Goal: Communication & Community: Answer question/provide support

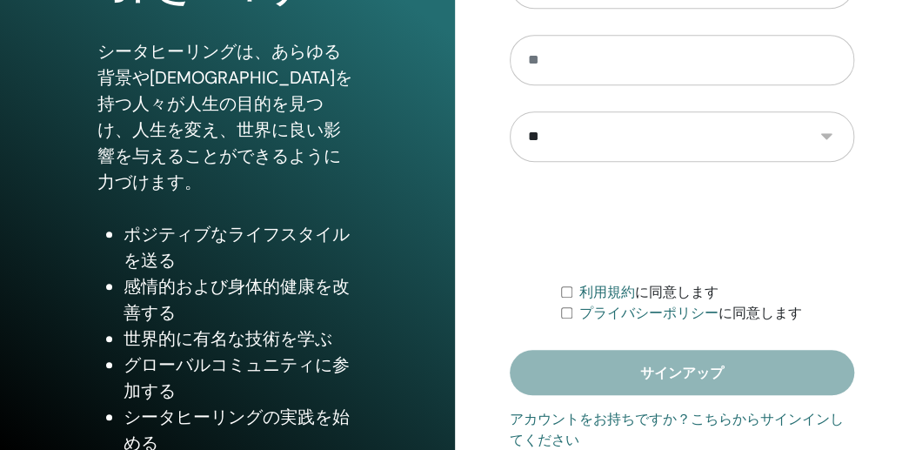
scroll to position [384, 0]
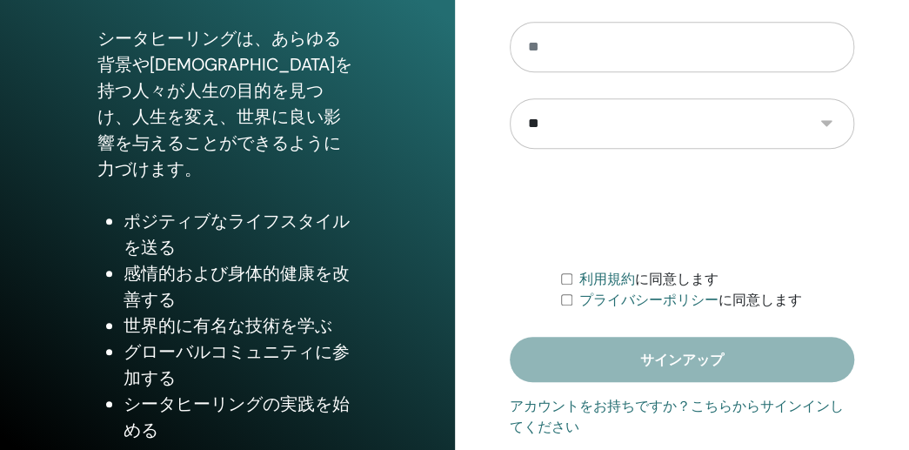
click at [625, 368] on form "**********" at bounding box center [682, 125] width 345 height 512
click at [739, 415] on font "アカウントをお持ちですか？こちらからサインインしてください" at bounding box center [677, 415] width 334 height 37
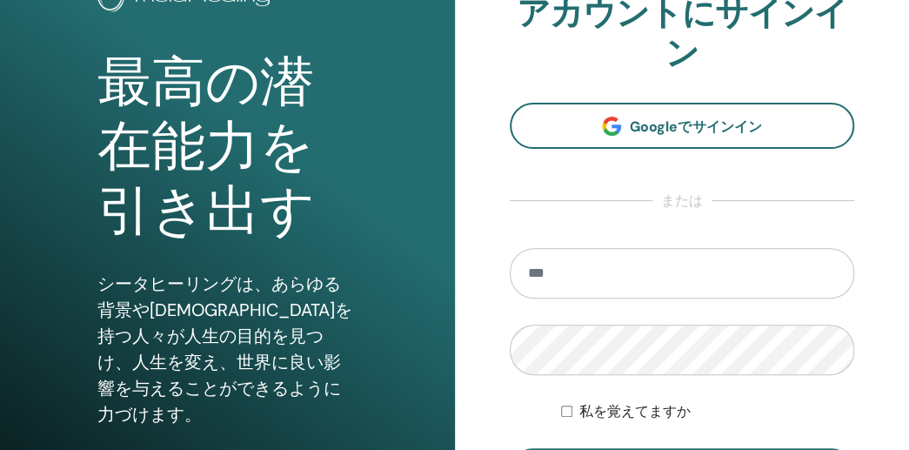
scroll to position [261, 0]
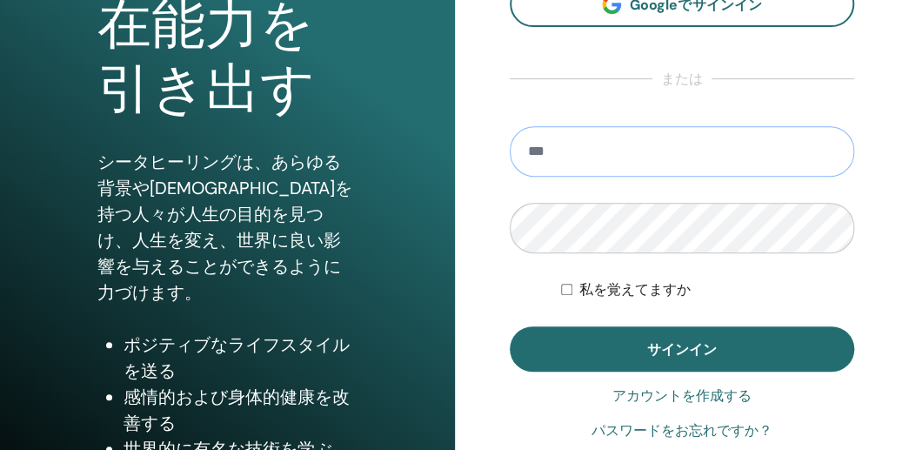
click at [607, 142] on input "email" at bounding box center [682, 151] width 345 height 50
type input "**********"
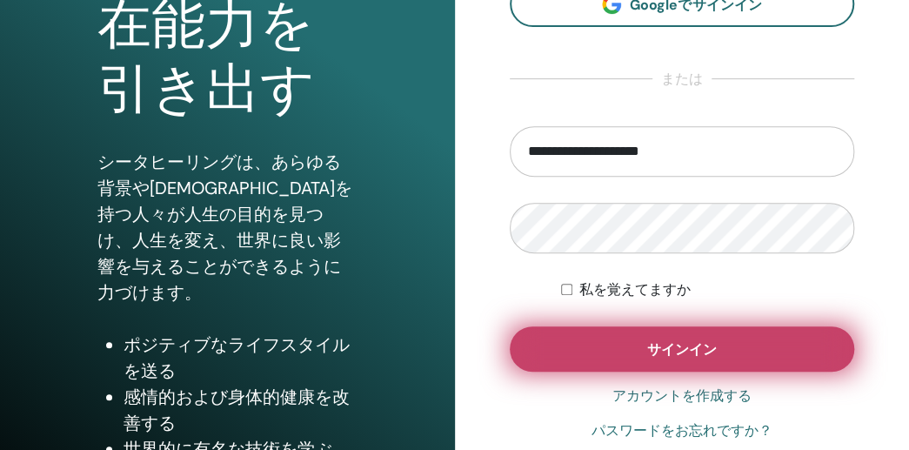
click at [635, 345] on button "サインイン" at bounding box center [682, 348] width 345 height 45
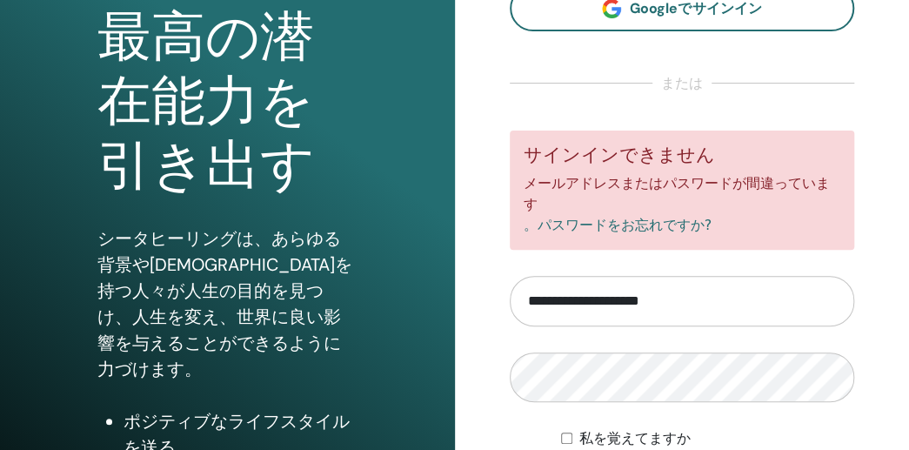
scroll to position [362, 0]
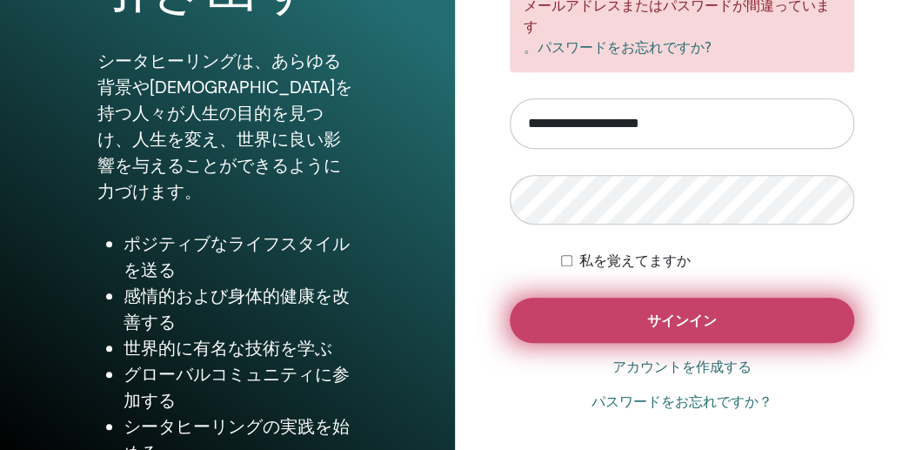
click at [590, 300] on button "サインイン" at bounding box center [682, 319] width 345 height 45
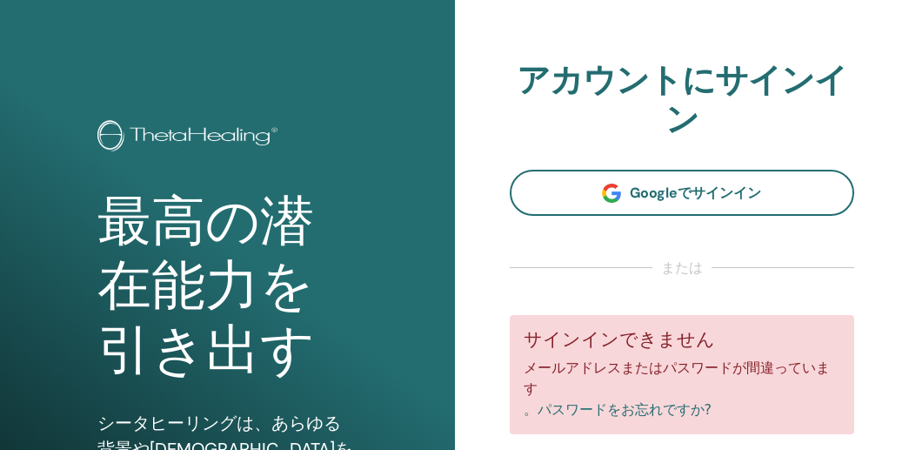
scroll to position [14, 0]
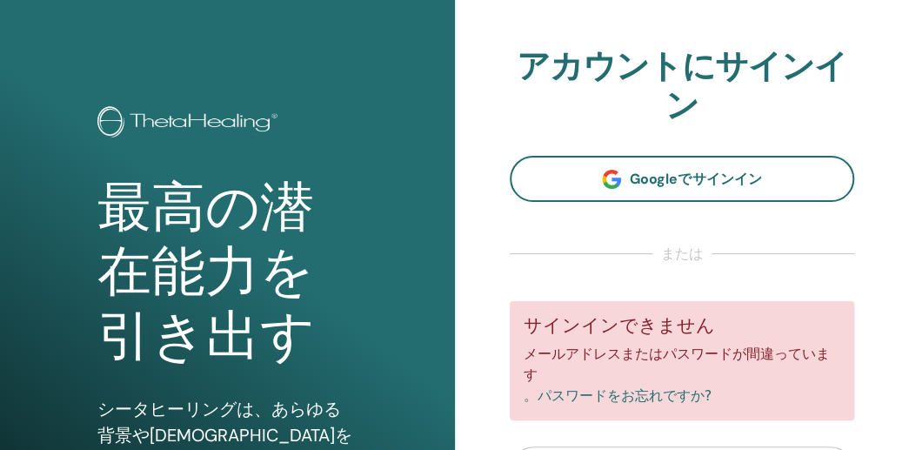
click at [675, 255] on font "または" at bounding box center [682, 253] width 42 height 18
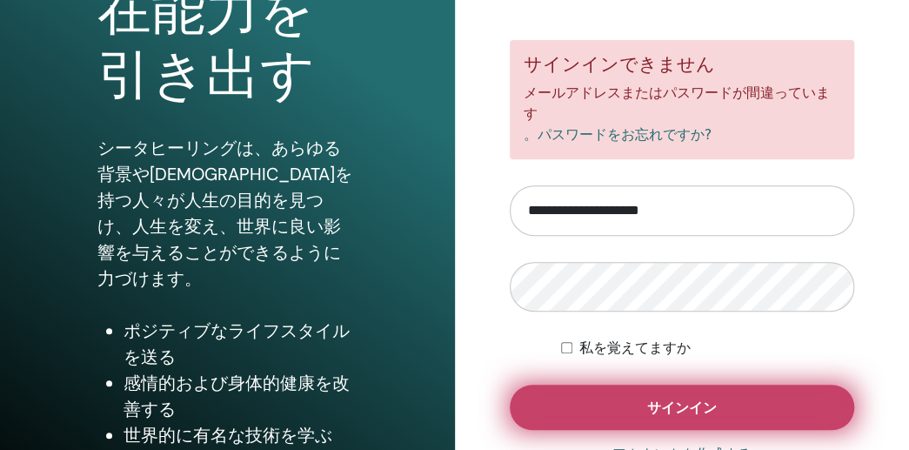
click at [616, 410] on button "サインイン" at bounding box center [682, 406] width 345 height 45
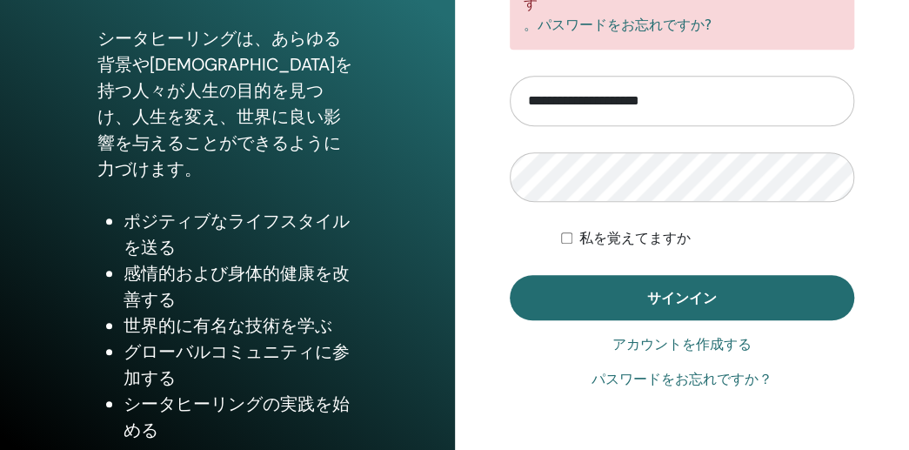
scroll to position [384, 0]
click at [656, 370] on font "パスワードをお忘れですか？" at bounding box center [681, 378] width 181 height 17
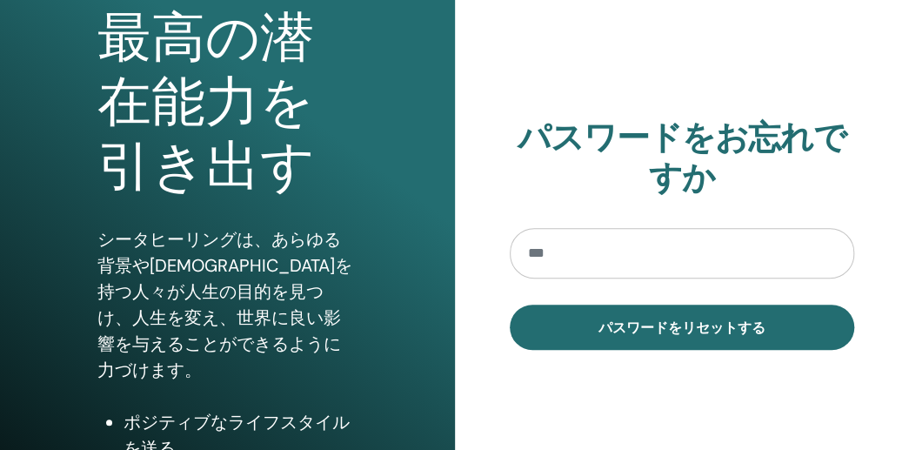
scroll to position [261, 0]
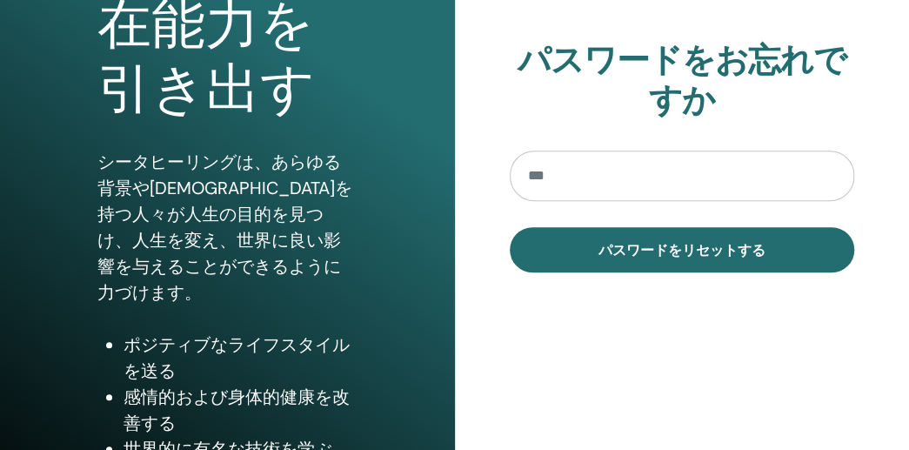
click at [554, 182] on input "email" at bounding box center [682, 175] width 345 height 50
type input "**********"
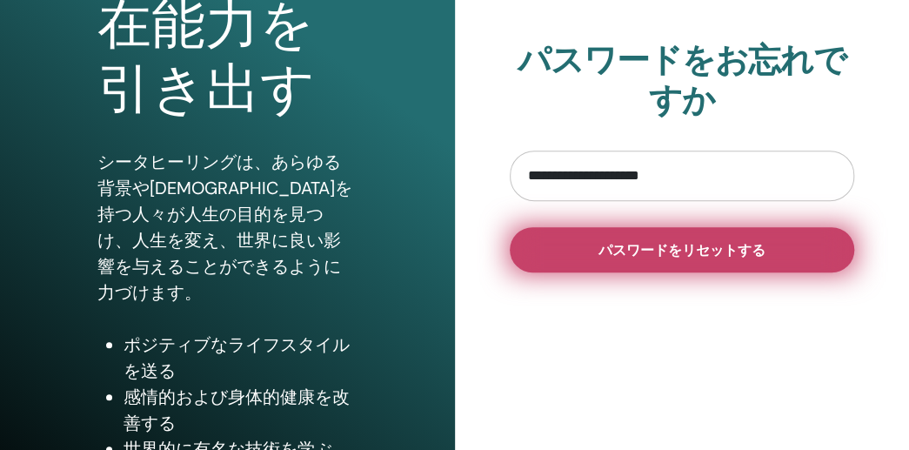
click at [658, 246] on font "パスワードをリセットする" at bounding box center [681, 250] width 167 height 18
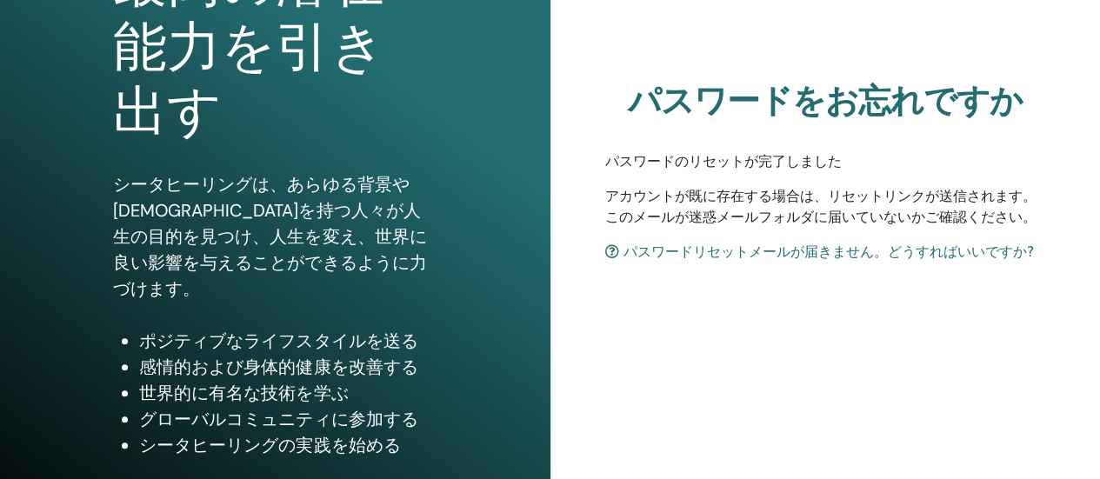
scroll to position [355, 0]
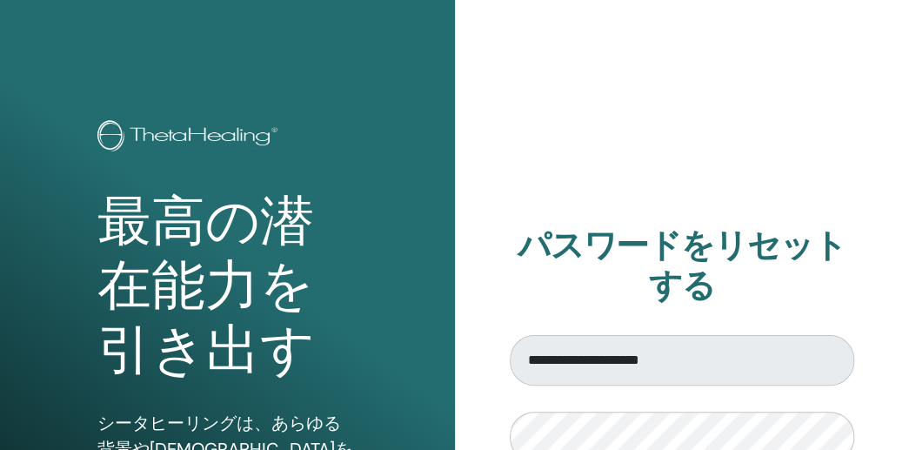
scroll to position [174, 0]
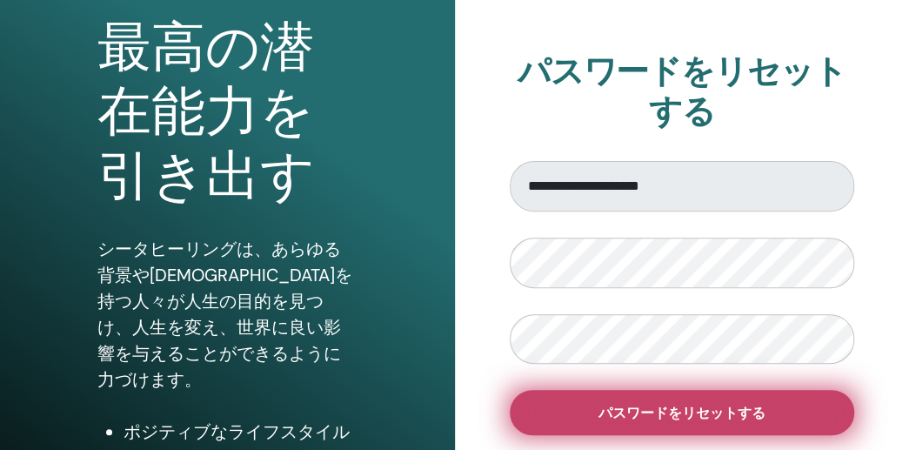
click at [583, 402] on button "パスワードをリセットする" at bounding box center [682, 412] width 345 height 45
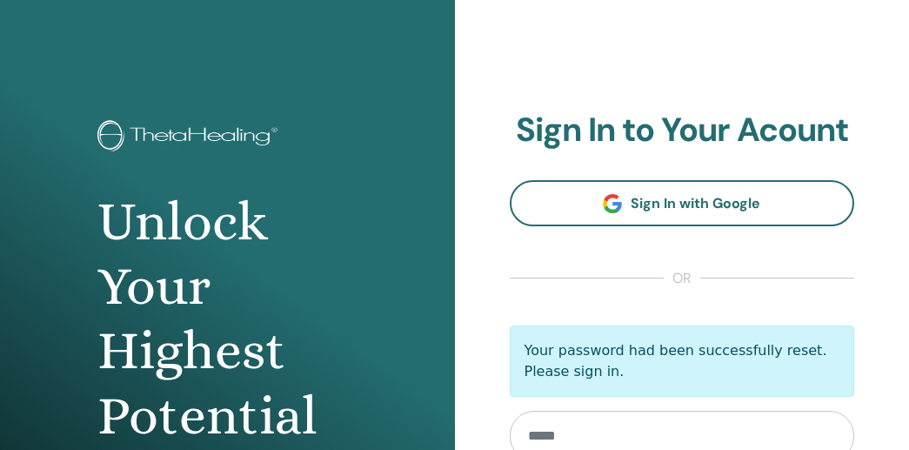
scroll to position [244, 0]
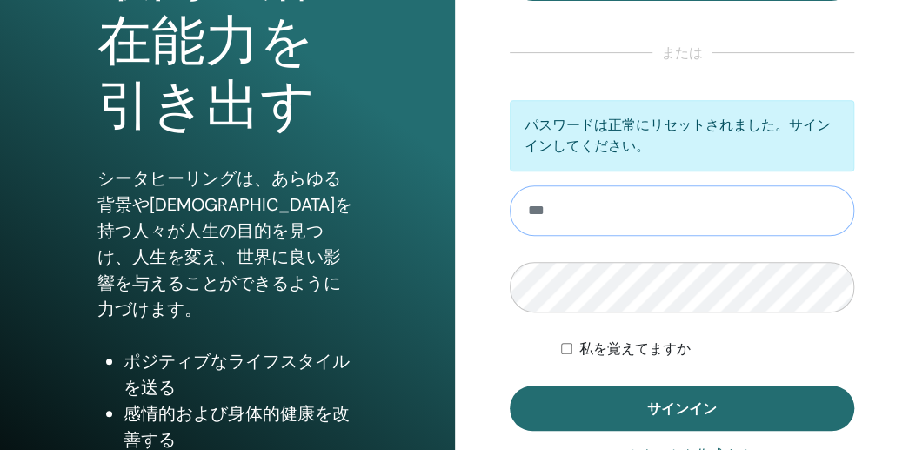
click at [548, 205] on input "email" at bounding box center [682, 210] width 345 height 50
type input "**********"
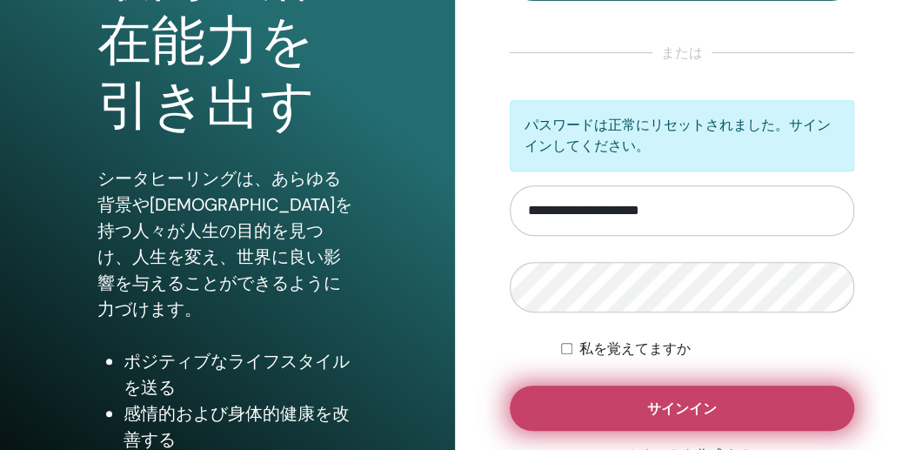
click at [623, 393] on button "サインイン" at bounding box center [682, 407] width 345 height 45
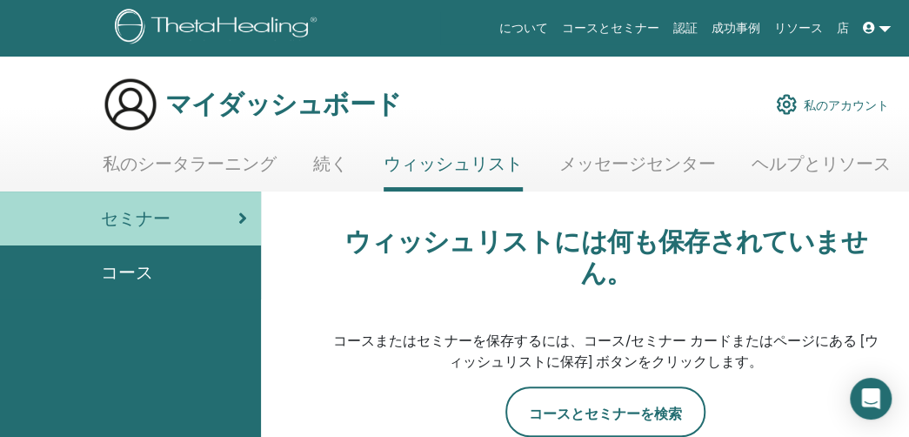
click at [659, 165] on font "メッセージセンター" at bounding box center [637, 163] width 157 height 23
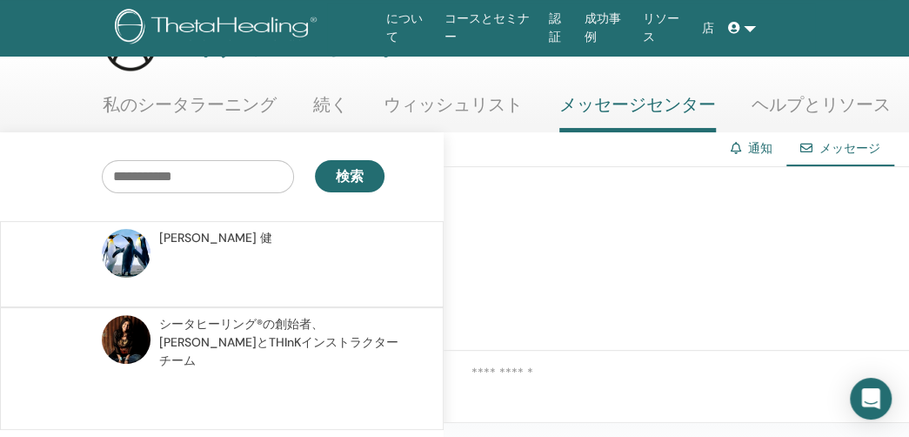
scroll to position [87, 0]
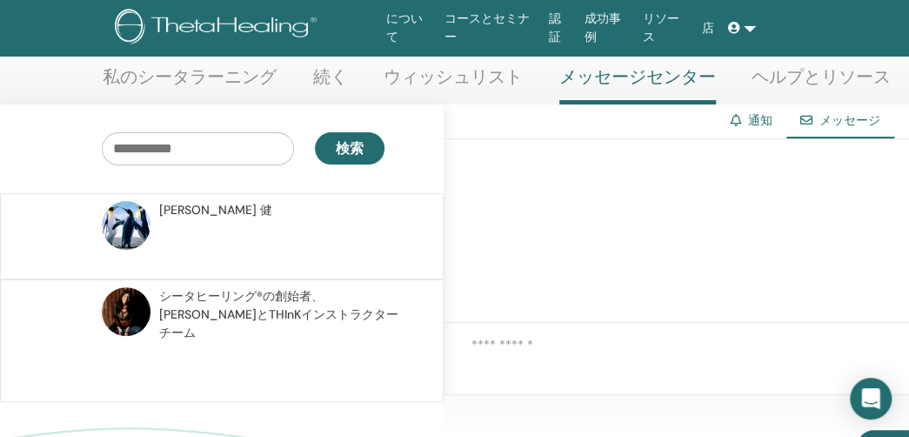
click at [171, 206] on font "鈴木" at bounding box center [207, 210] width 97 height 16
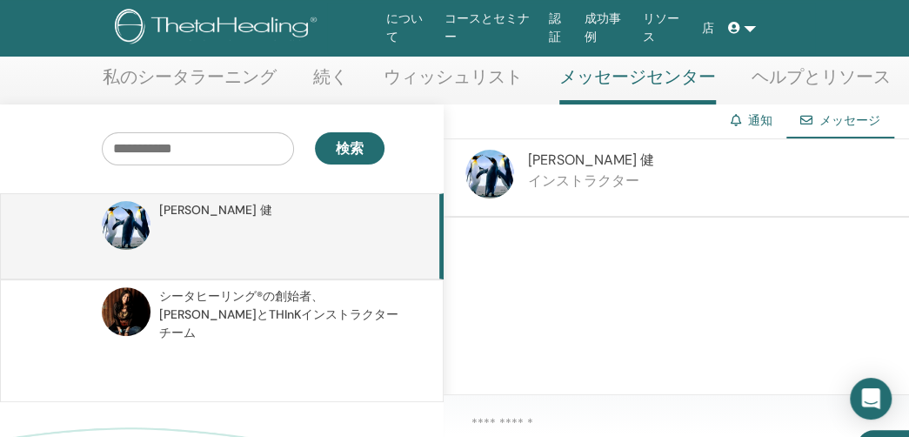
click at [555, 178] on font "インストラクター" at bounding box center [583, 180] width 111 height 18
click at [198, 303] on font "、ヴィアナ・スティバルとTHInKインストラクターチーム" at bounding box center [278, 314] width 239 height 52
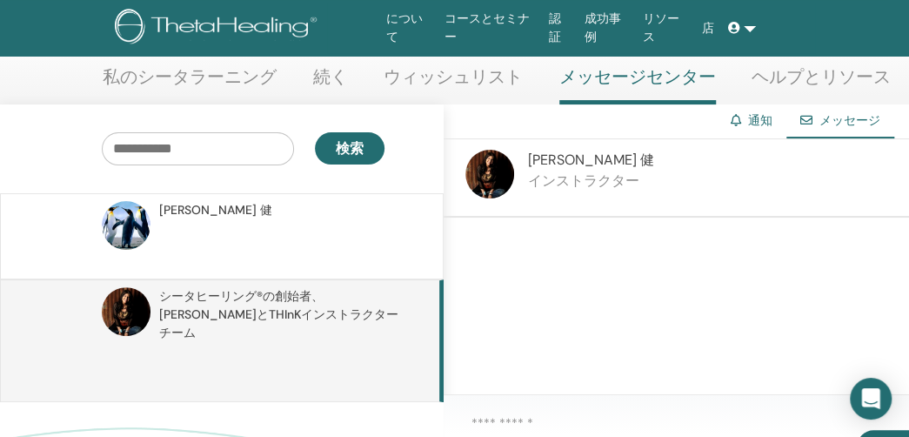
click at [762, 123] on font "通知" at bounding box center [760, 120] width 24 height 16
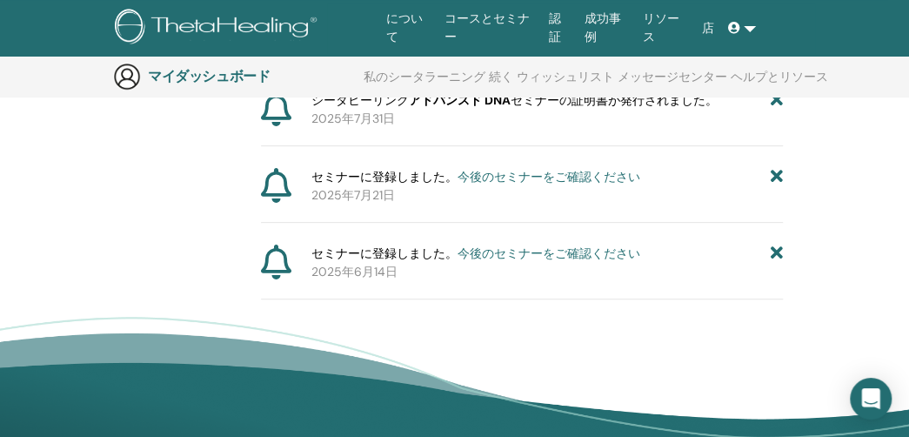
scroll to position [216, 0]
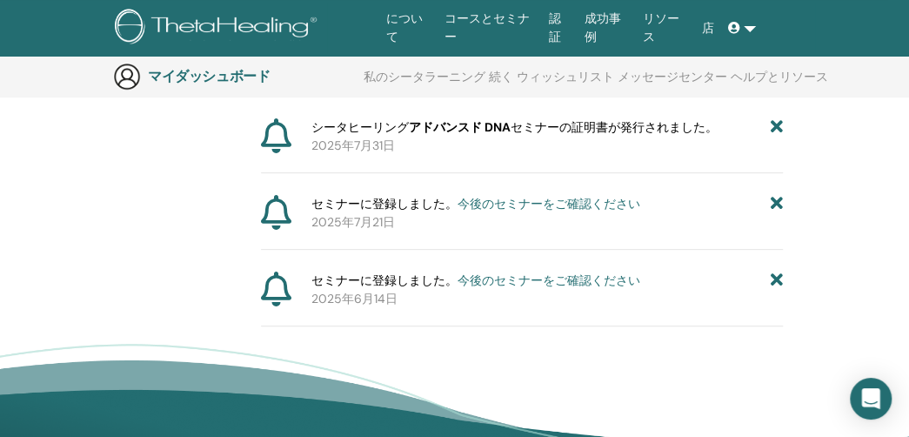
click at [521, 277] on font "今後のセミナーをご確認ください" at bounding box center [548, 280] width 183 height 16
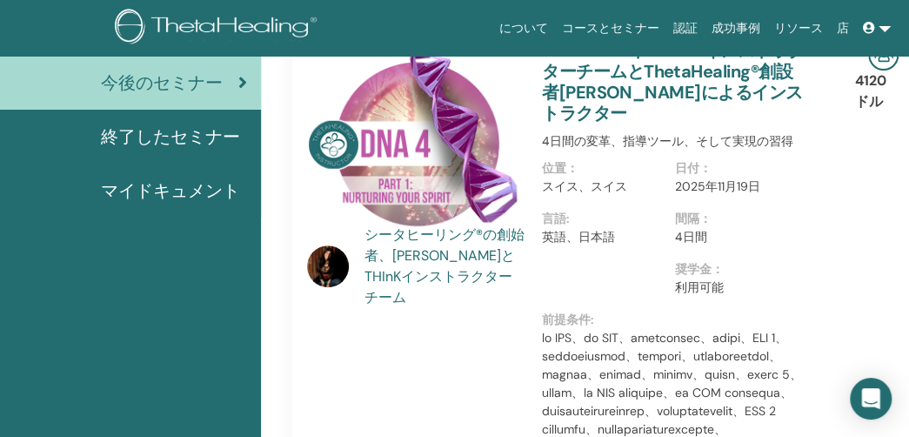
scroll to position [306, 0]
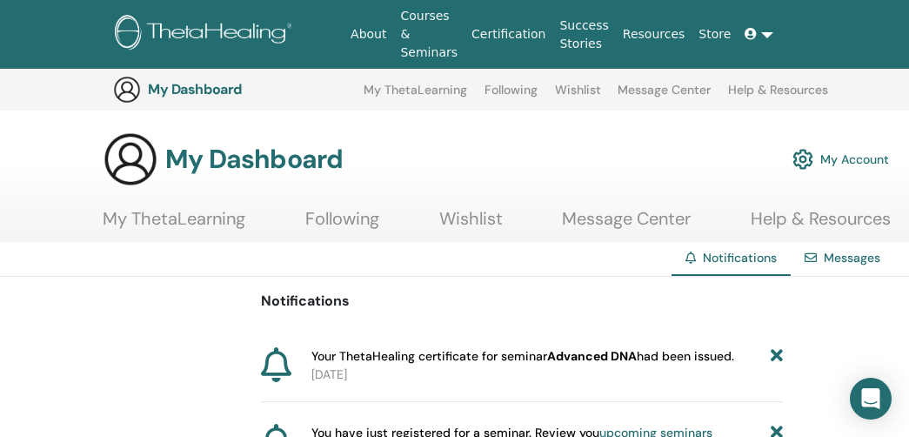
scroll to position [216, 0]
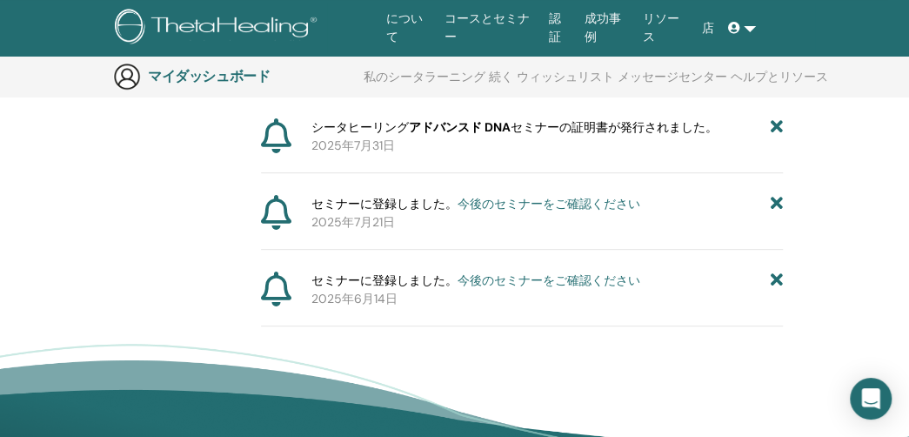
click at [496, 197] on font "今後のセミナーをご確認ください" at bounding box center [548, 204] width 183 height 16
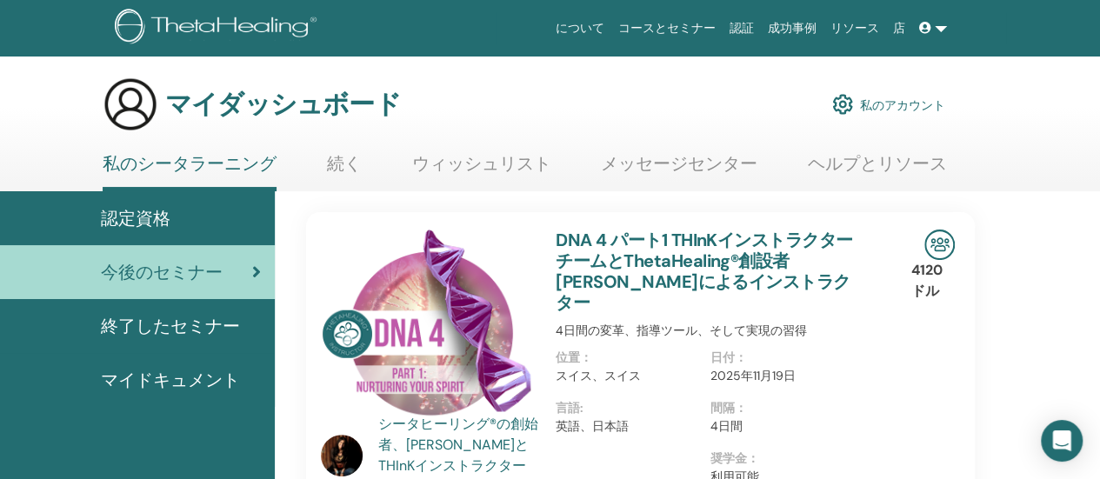
click at [197, 335] on font "終了したセミナー" at bounding box center [170, 326] width 139 height 23
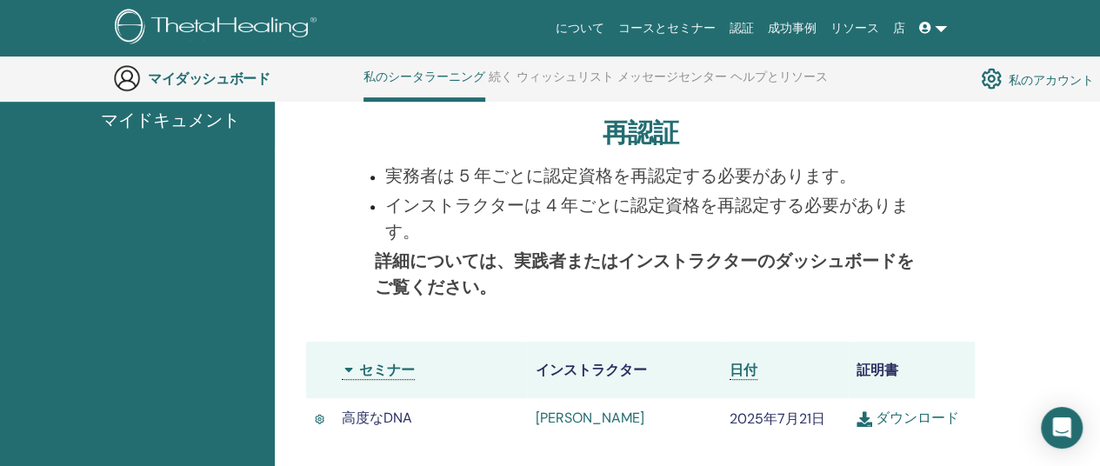
scroll to position [219, 0]
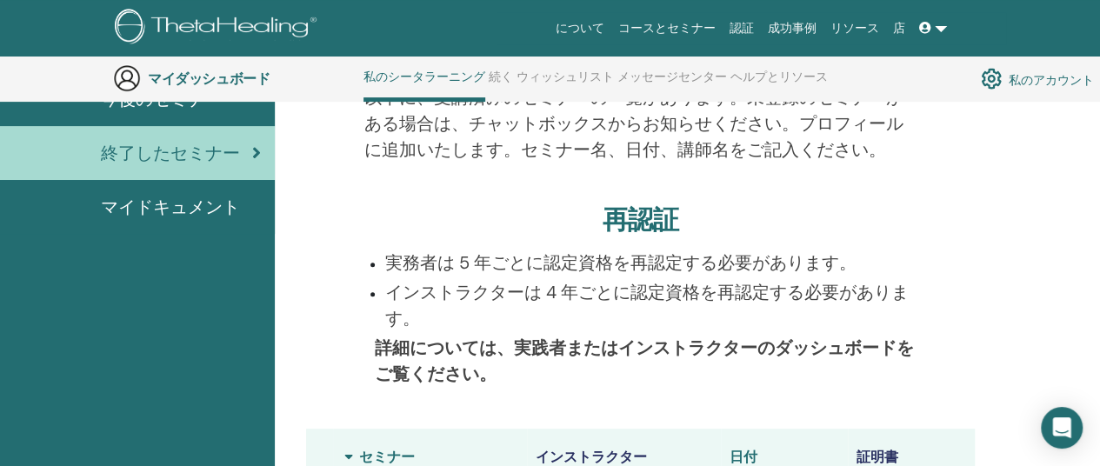
click at [190, 208] on font "マイドキュメント" at bounding box center [170, 207] width 139 height 23
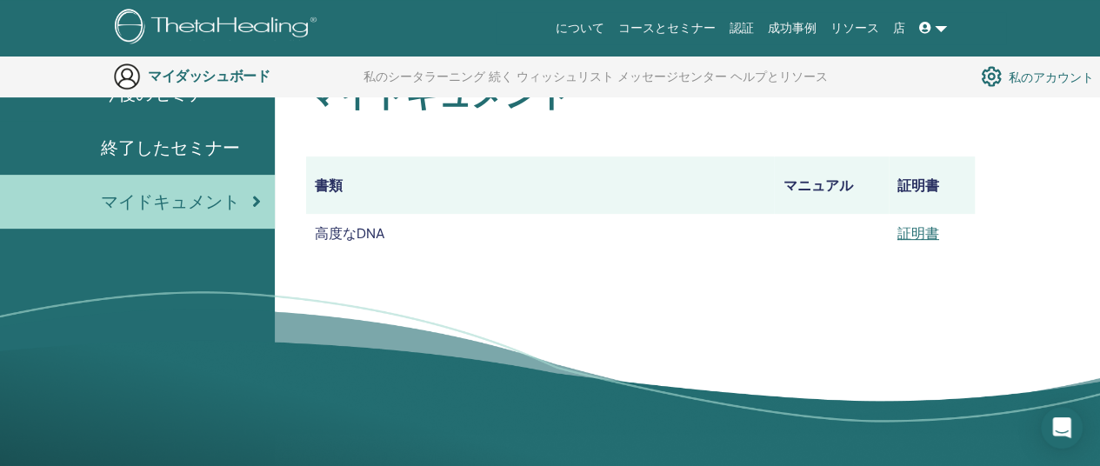
scroll to position [129, 0]
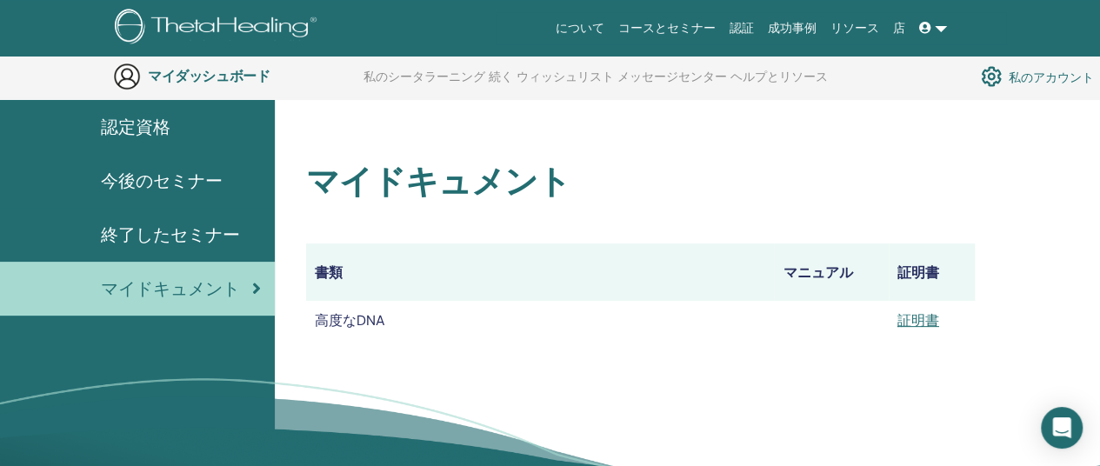
click at [184, 177] on font "今後のセミナー" at bounding box center [162, 181] width 122 height 23
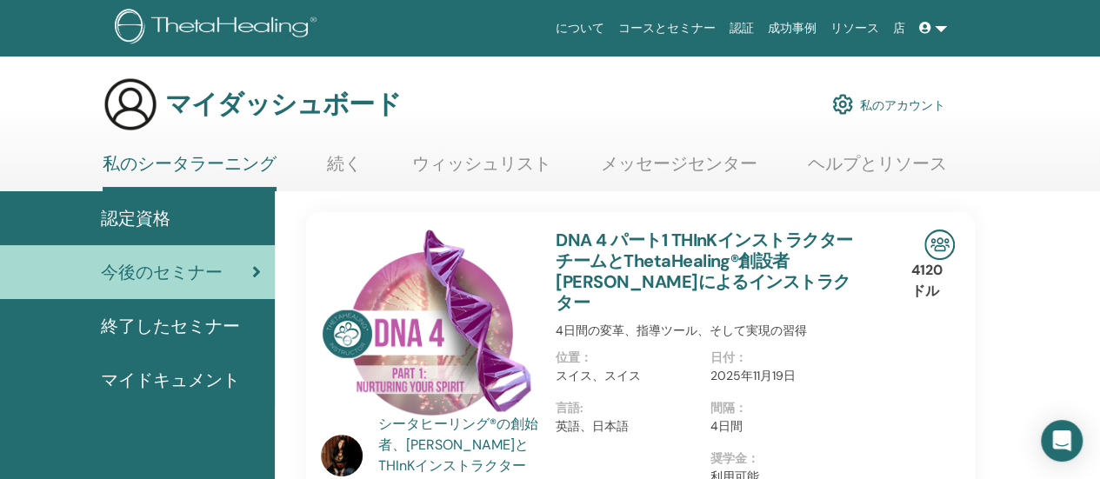
click at [720, 171] on font "メッセージセンター" at bounding box center [679, 163] width 157 height 23
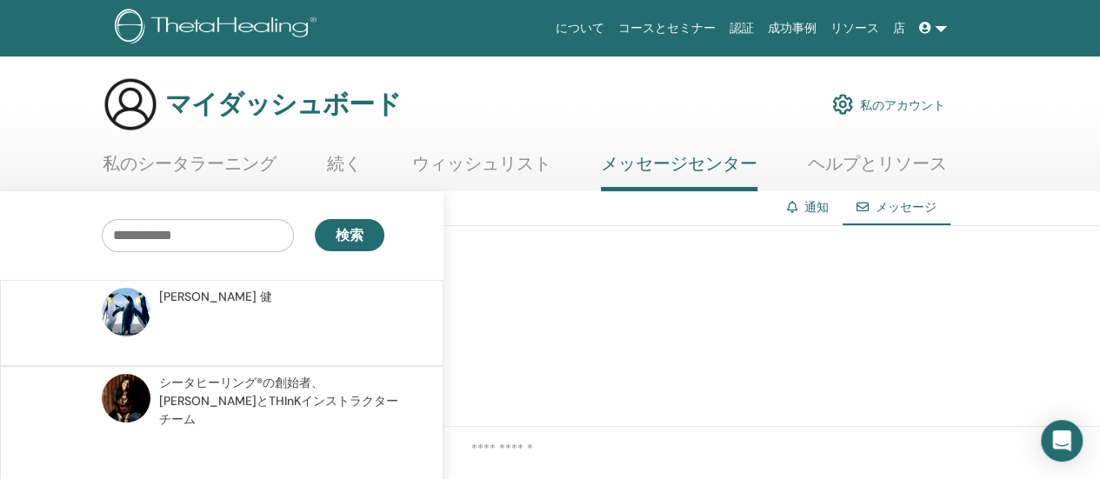
click at [136, 310] on img at bounding box center [126, 312] width 49 height 49
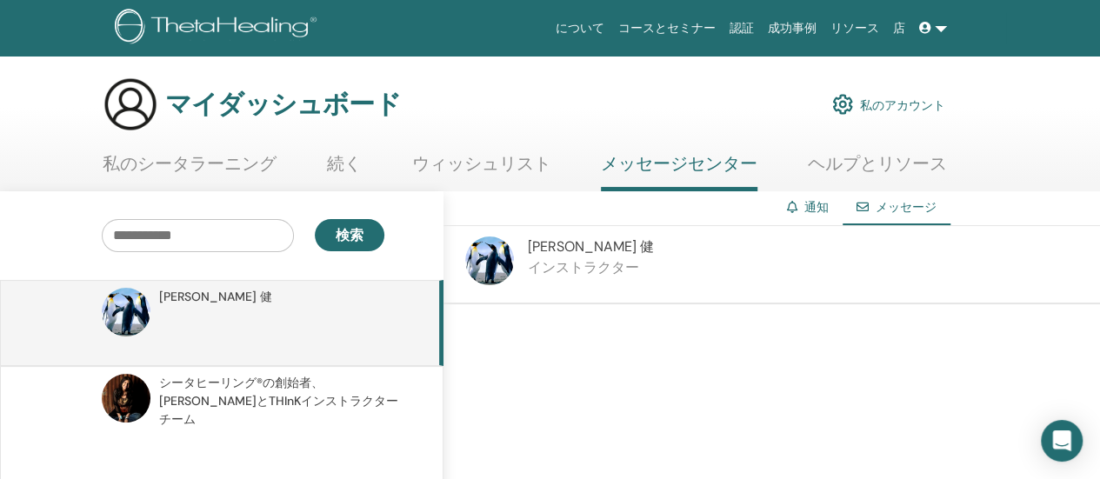
click at [495, 162] on font "ウィッシュリスト" at bounding box center [481, 163] width 139 height 23
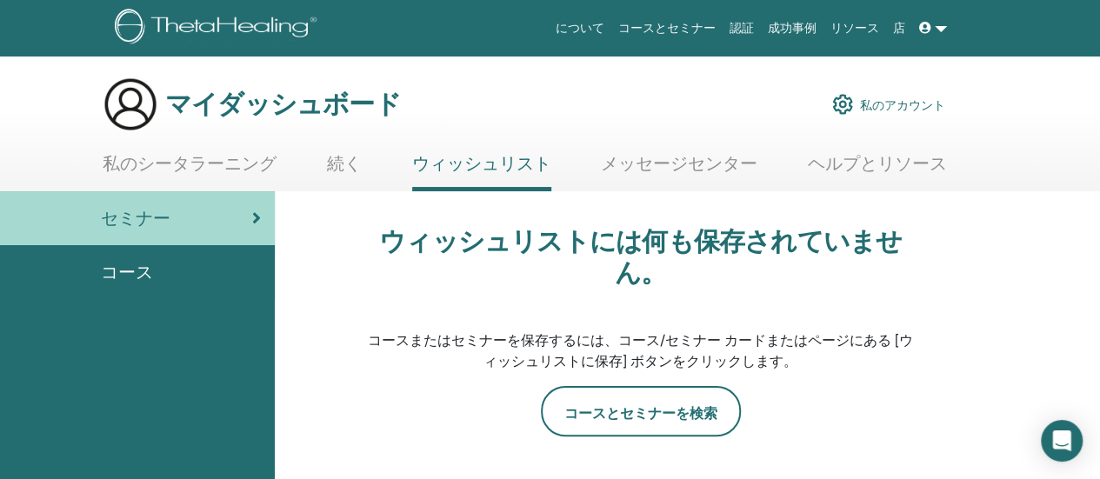
click at [624, 163] on font "メッセージセンター" at bounding box center [679, 163] width 157 height 23
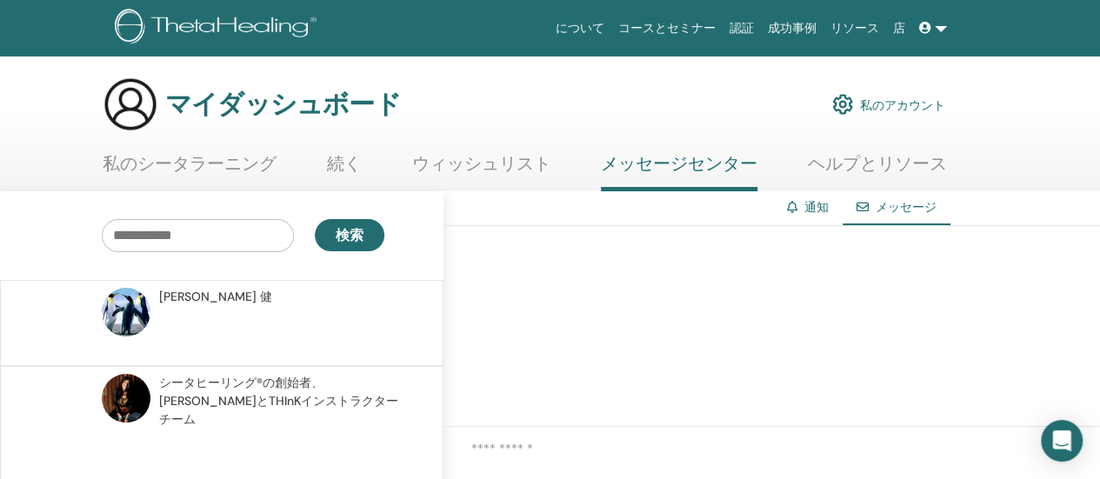
click at [896, 213] on font "メッセージ" at bounding box center [906, 207] width 61 height 16
click at [657, 281] on div at bounding box center [771, 326] width 657 height 201
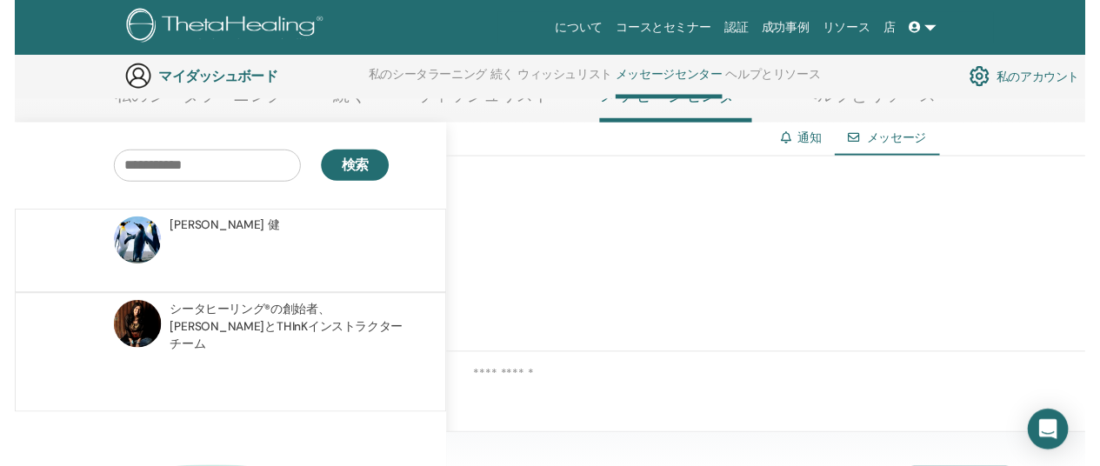
scroll to position [219, 0]
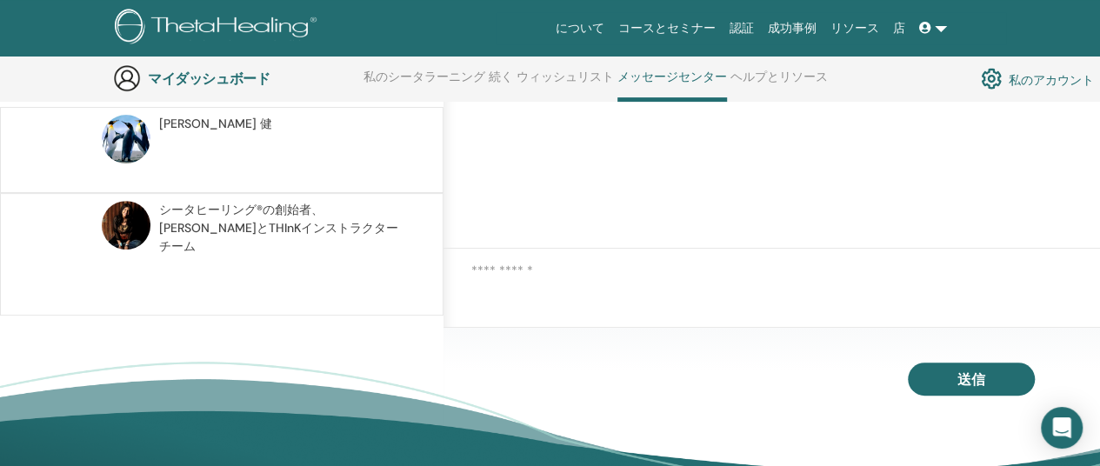
click at [553, 291] on div at bounding box center [771, 272] width 657 height 46
click at [549, 280] on textarea at bounding box center [785, 272] width 629 height 22
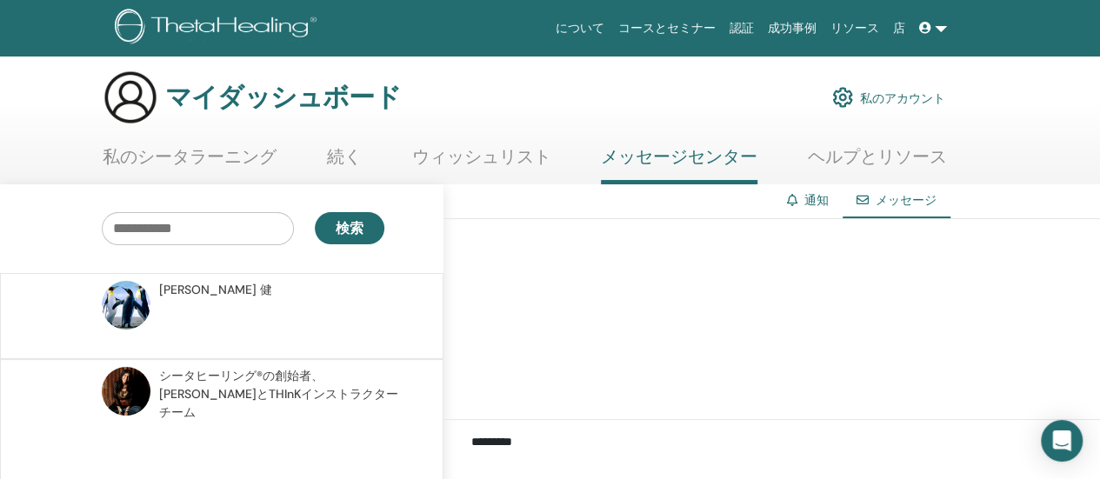
scroll to position [0, 0]
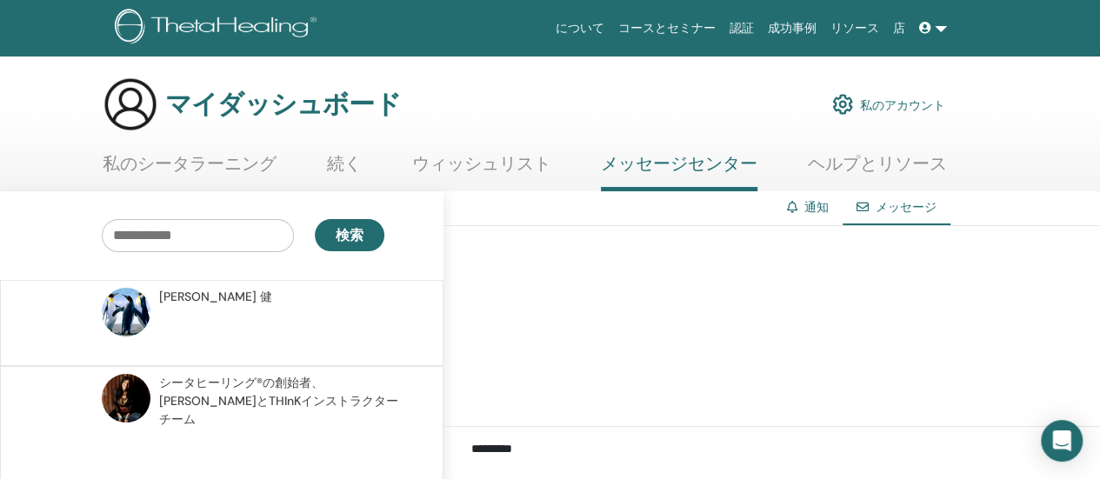
type textarea "*********"
click at [488, 165] on font "ウィッシュリスト" at bounding box center [481, 163] width 139 height 23
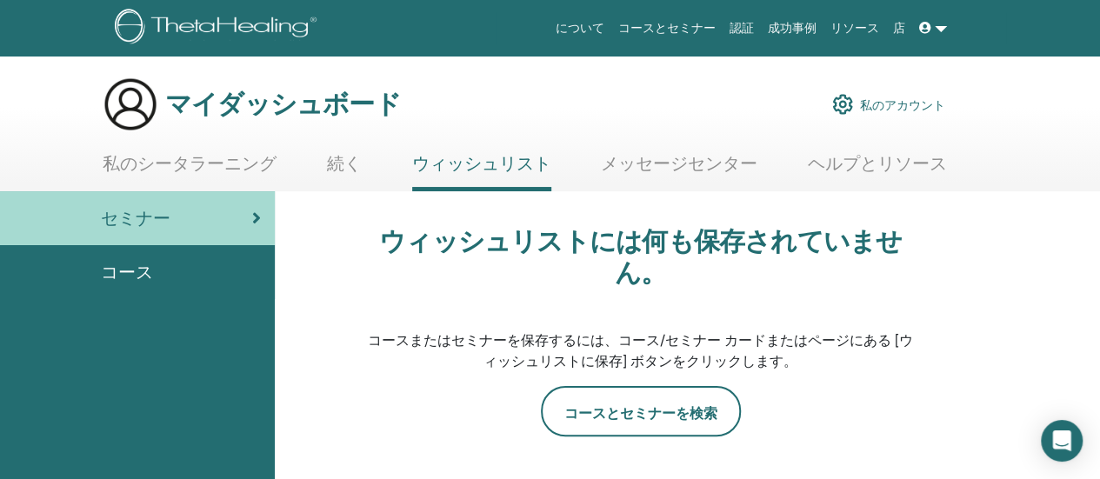
click at [243, 165] on font "私のシータラーニング" at bounding box center [190, 163] width 174 height 23
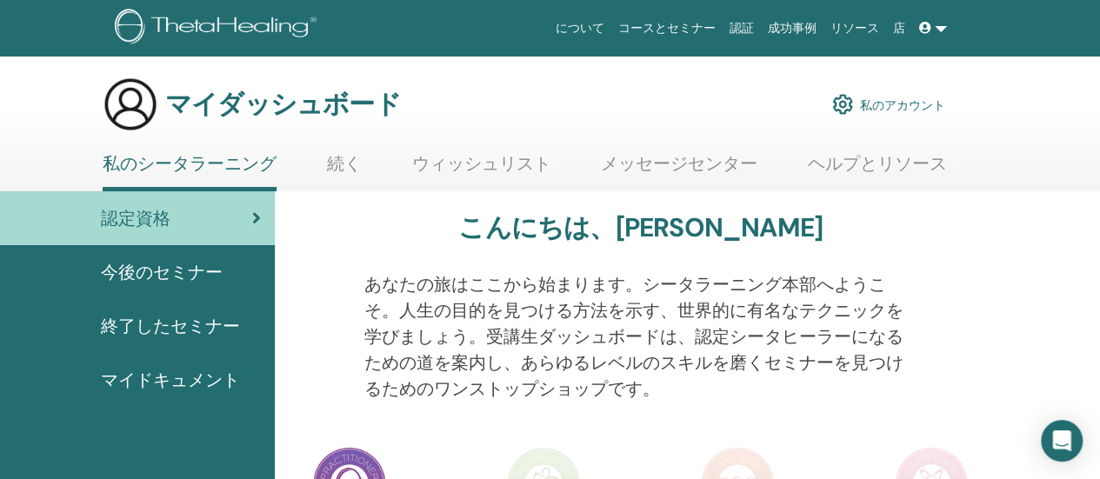
click at [626, 166] on font "メッセージセンター" at bounding box center [679, 163] width 157 height 23
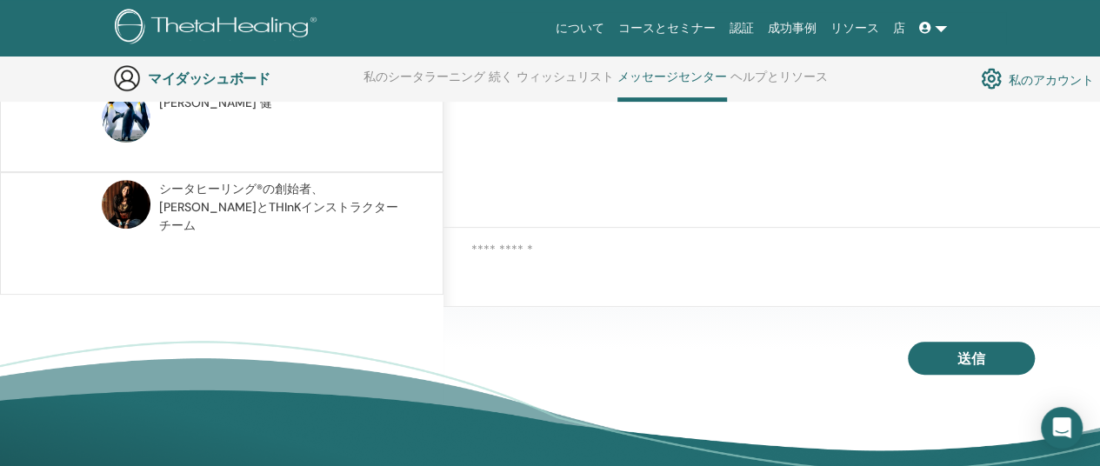
scroll to position [306, 0]
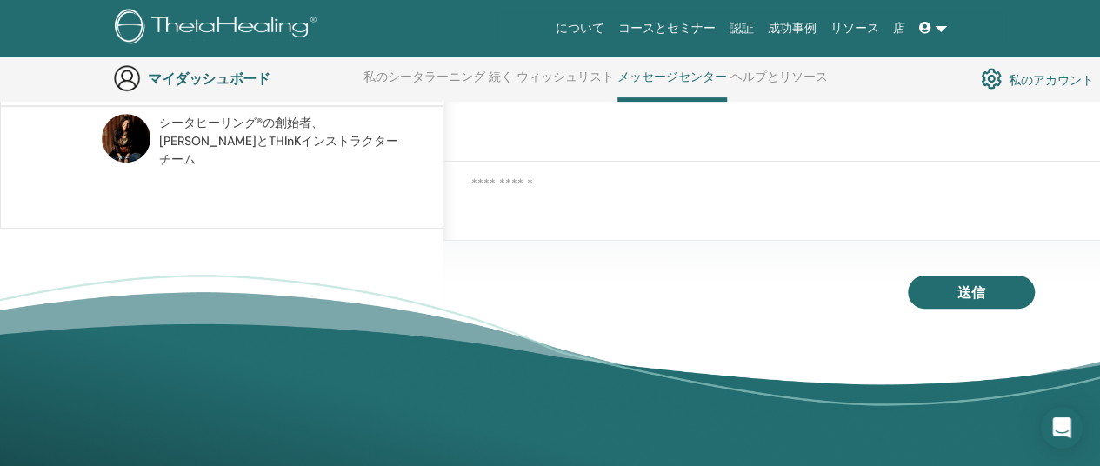
click at [579, 204] on div at bounding box center [771, 185] width 657 height 46
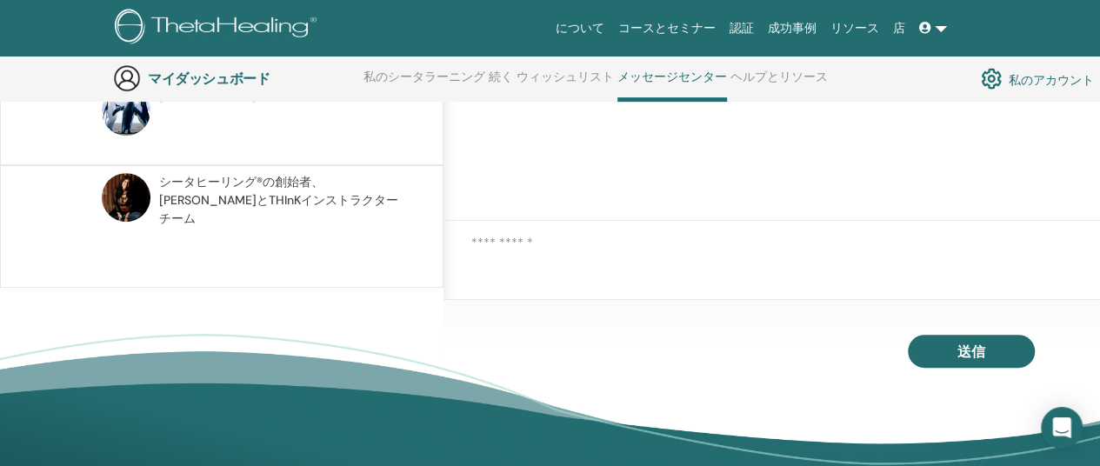
scroll to position [219, 0]
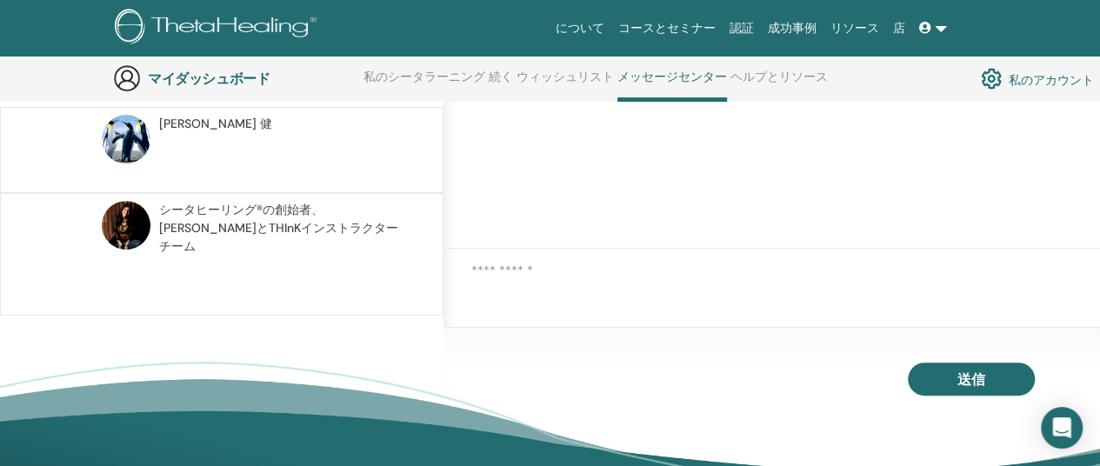
click at [552, 277] on textarea at bounding box center [785, 272] width 629 height 22
click at [603, 281] on textarea "**********" at bounding box center [785, 272] width 629 height 23
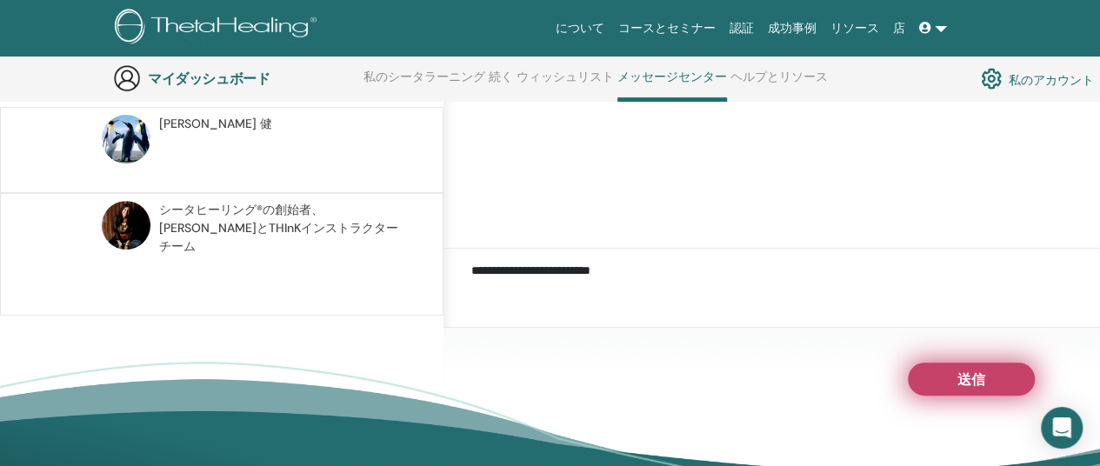
type textarea "**********"
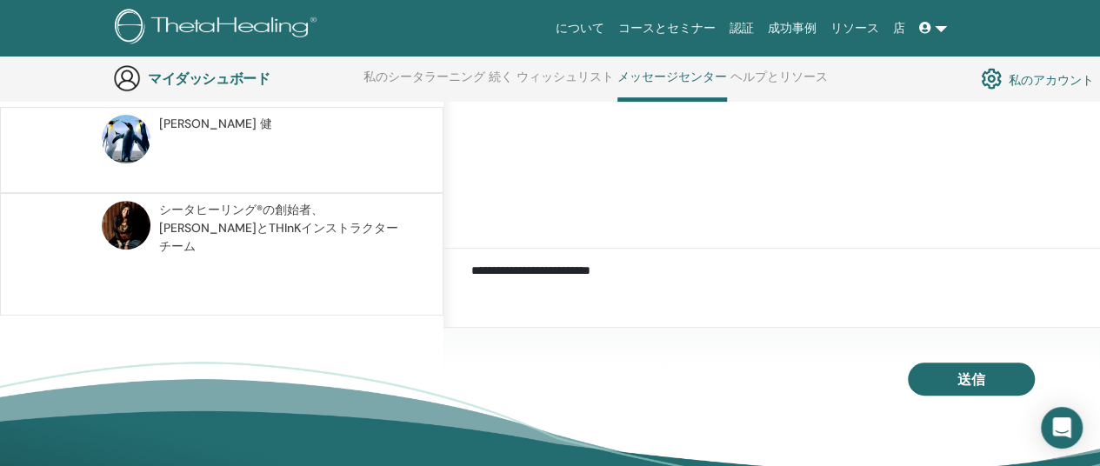
drag, startPoint x: 933, startPoint y: 386, endPoint x: 670, endPoint y: 258, distance: 292.9
click at [670, 288] on div "**********" at bounding box center [771, 173] width 657 height 310
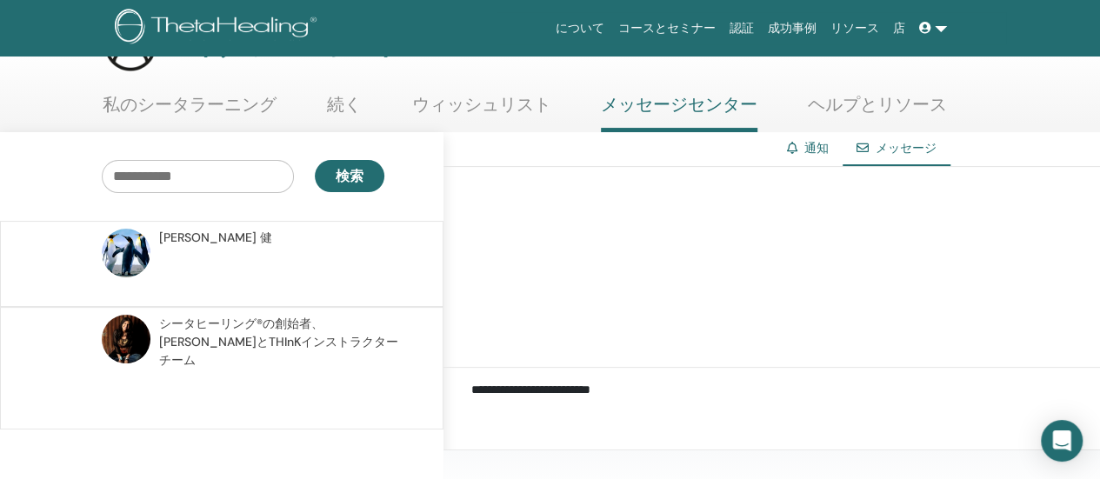
scroll to position [87, 0]
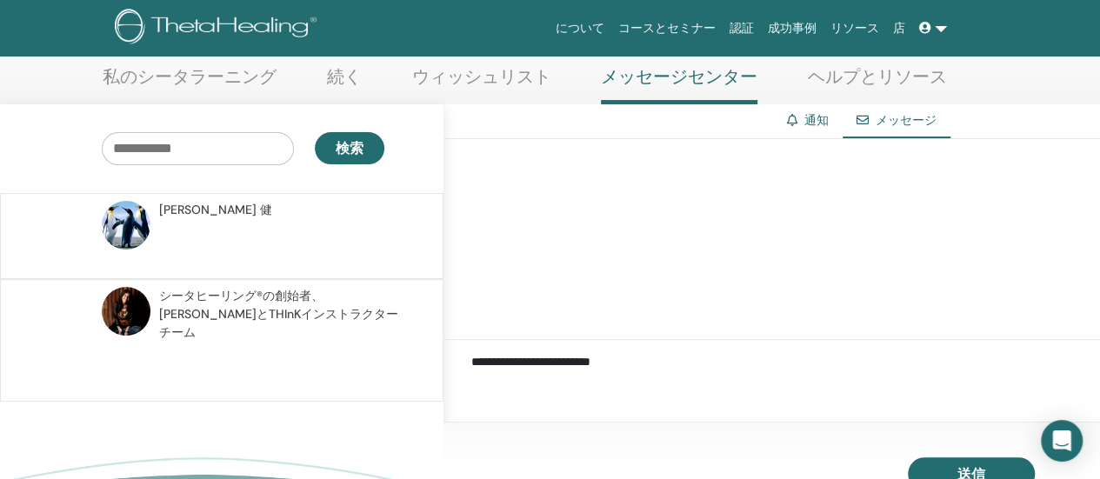
click at [139, 221] on img at bounding box center [126, 225] width 49 height 49
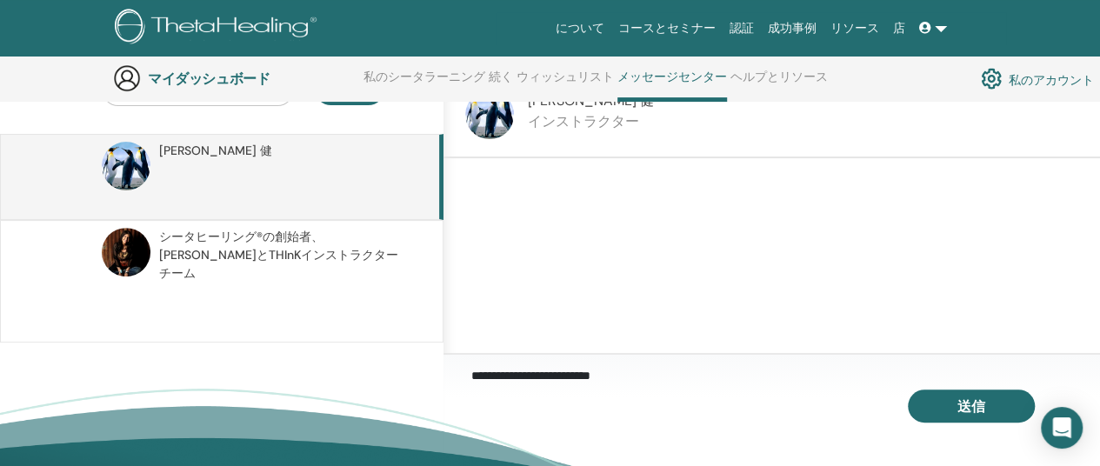
scroll to position [219, 0]
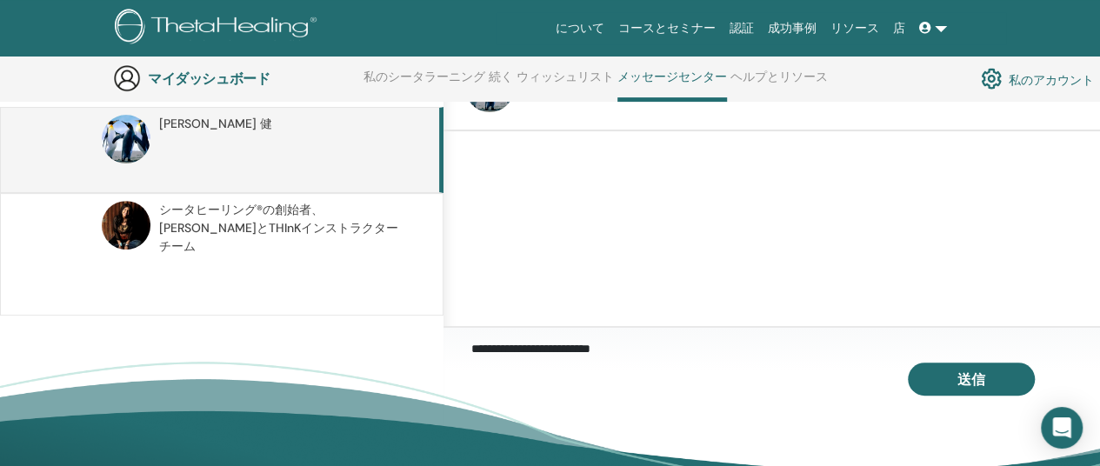
click at [800, 356] on textarea "**********" at bounding box center [785, 350] width 629 height 23
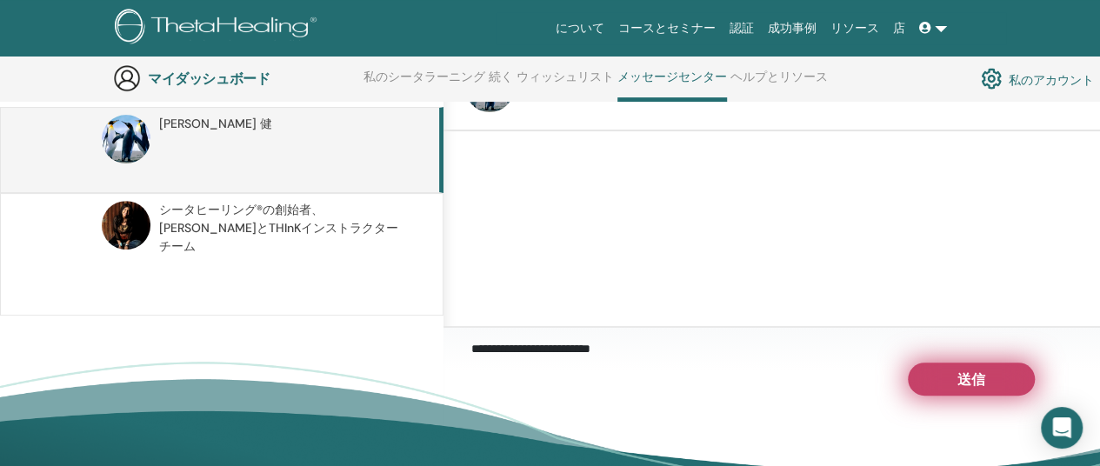
click at [969, 378] on button "送信" at bounding box center [971, 379] width 127 height 33
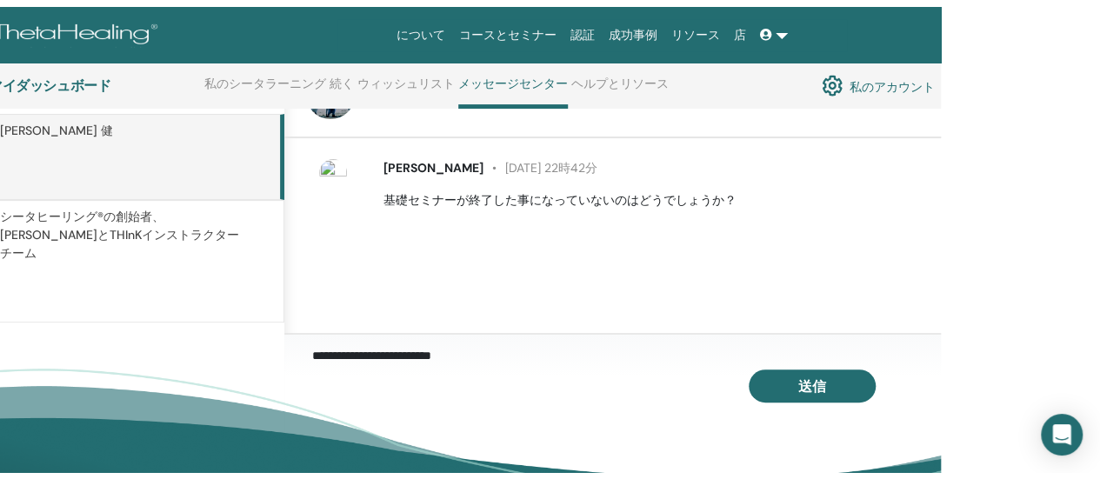
scroll to position [0, 0]
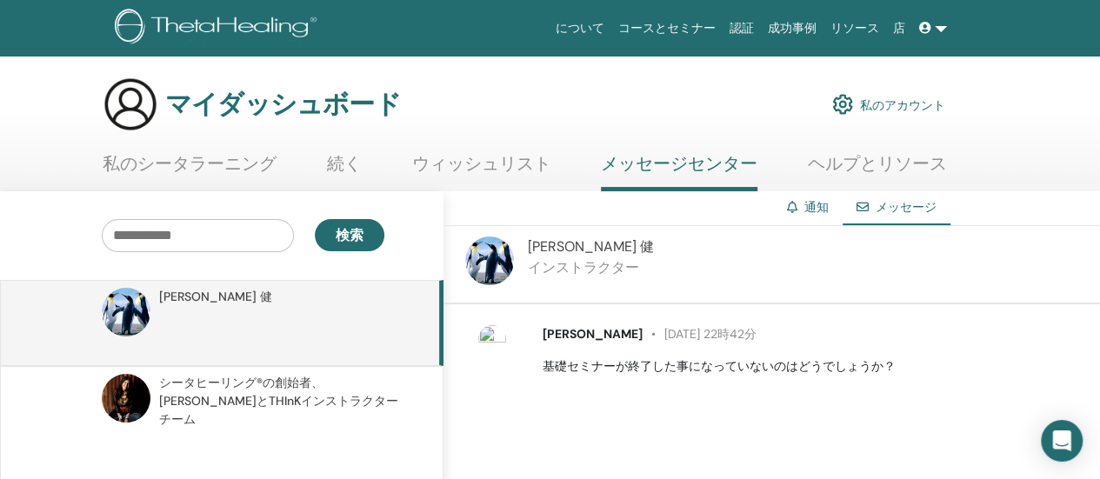
click at [503, 154] on font "ウィッシュリスト" at bounding box center [481, 163] width 139 height 23
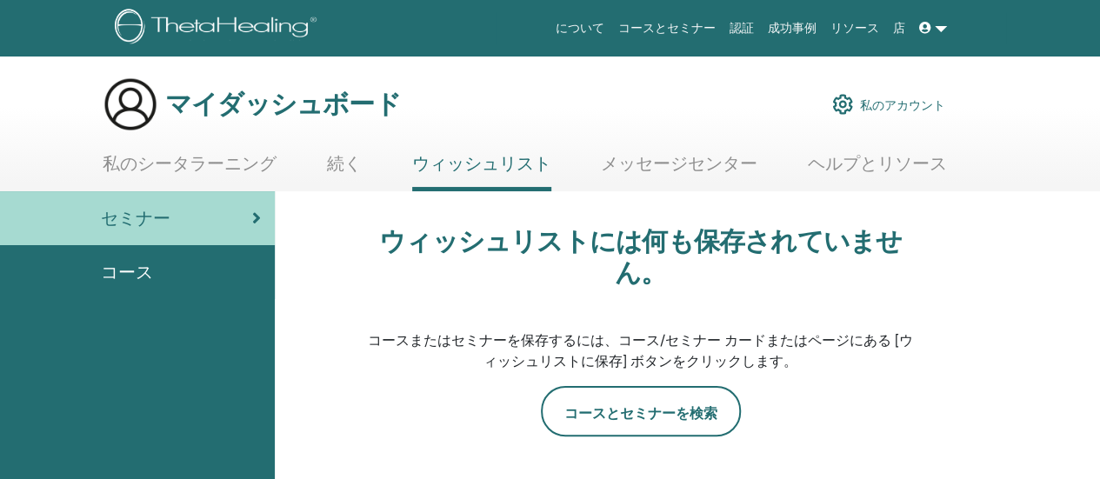
click at [360, 164] on font "続く" at bounding box center [344, 163] width 35 height 23
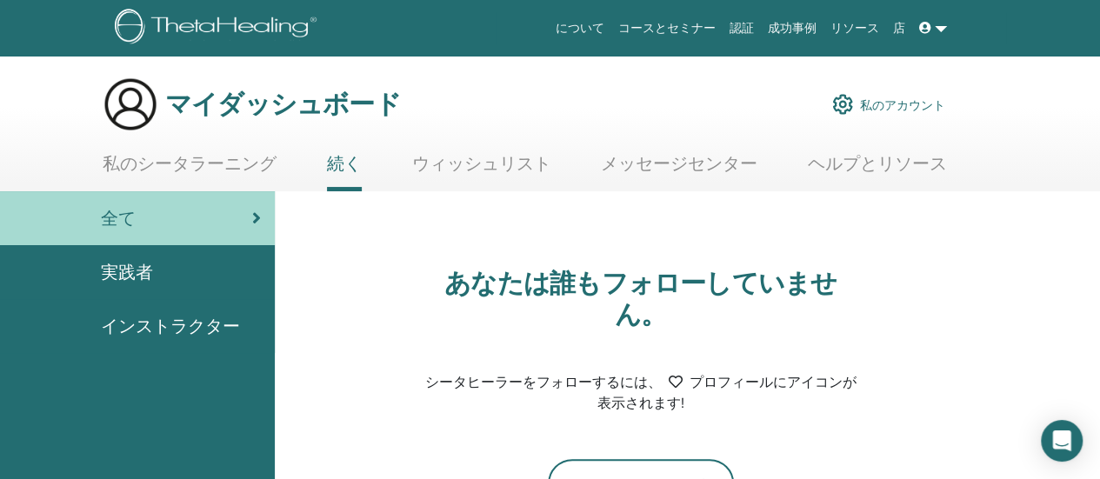
click at [668, 170] on font "メッセージセンター" at bounding box center [679, 163] width 157 height 23
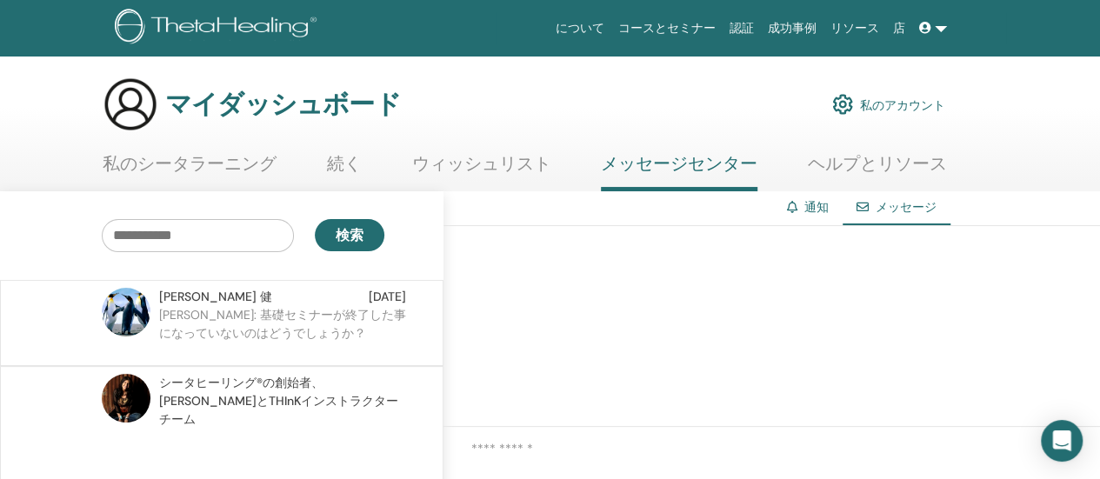
click at [246, 321] on font "[PERSON_NAME]: 基礎セミナーが終了した事になっていないのはどうでしょうか？" at bounding box center [282, 324] width 247 height 34
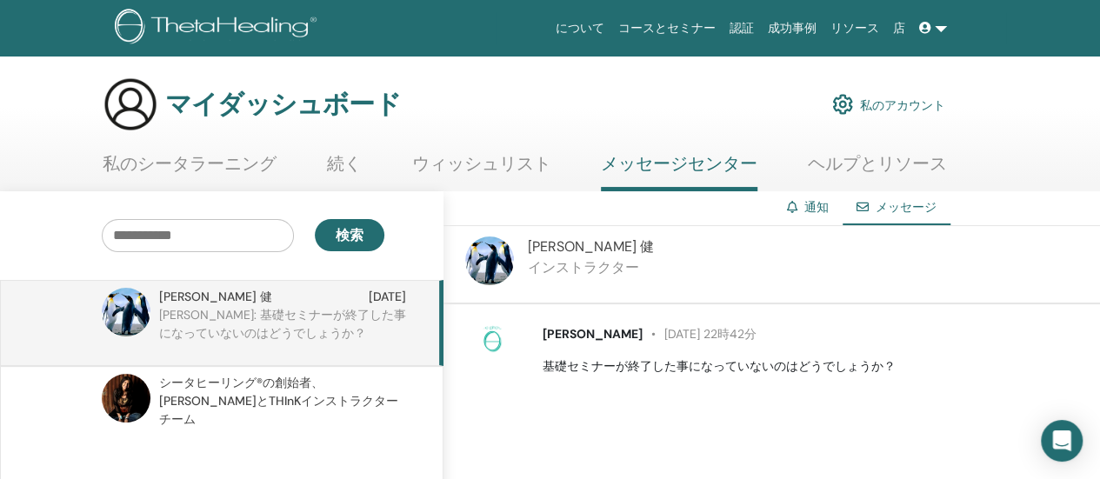
drag, startPoint x: 736, startPoint y: 356, endPoint x: 652, endPoint y: 166, distance: 207.1
click at [652, 166] on font "メッセージセンター" at bounding box center [679, 163] width 157 height 23
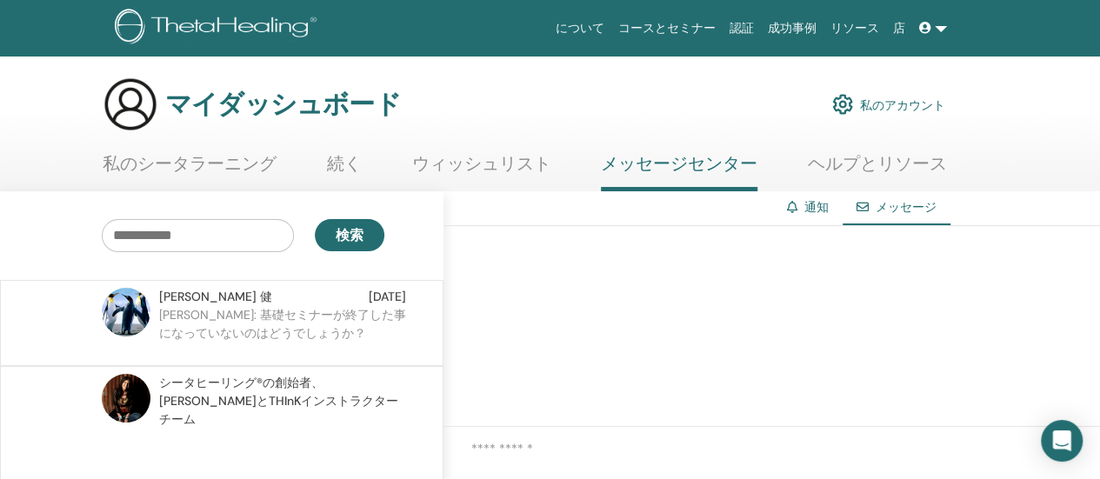
click at [444, 167] on font "ウィッシュリスト" at bounding box center [481, 163] width 139 height 23
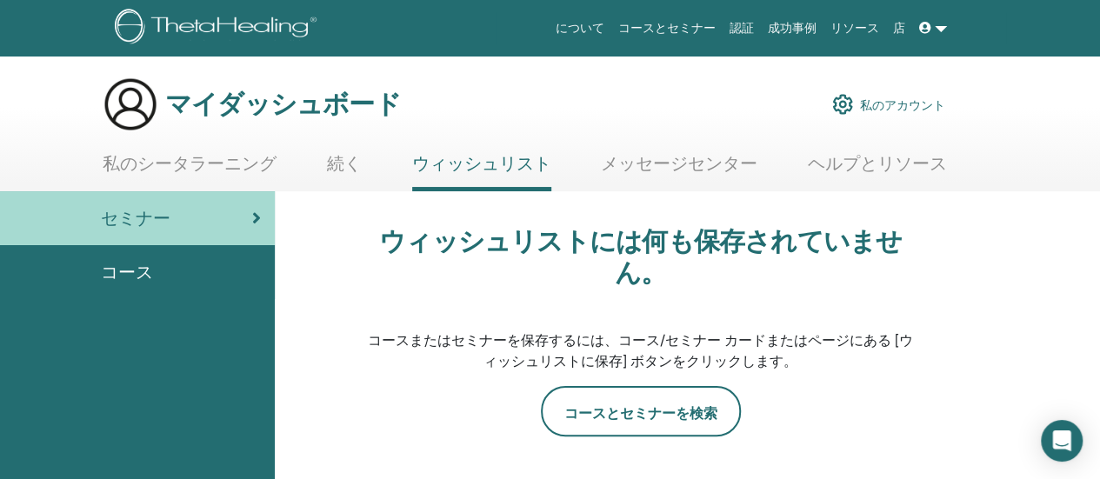
click at [138, 274] on font "コース" at bounding box center [127, 272] width 52 height 23
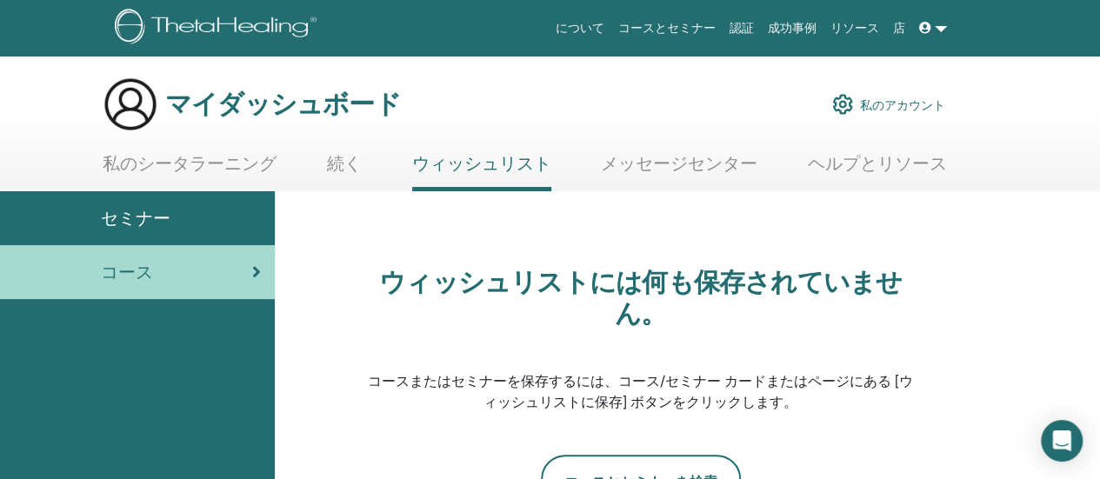
click at [355, 162] on font "続く" at bounding box center [344, 163] width 35 height 23
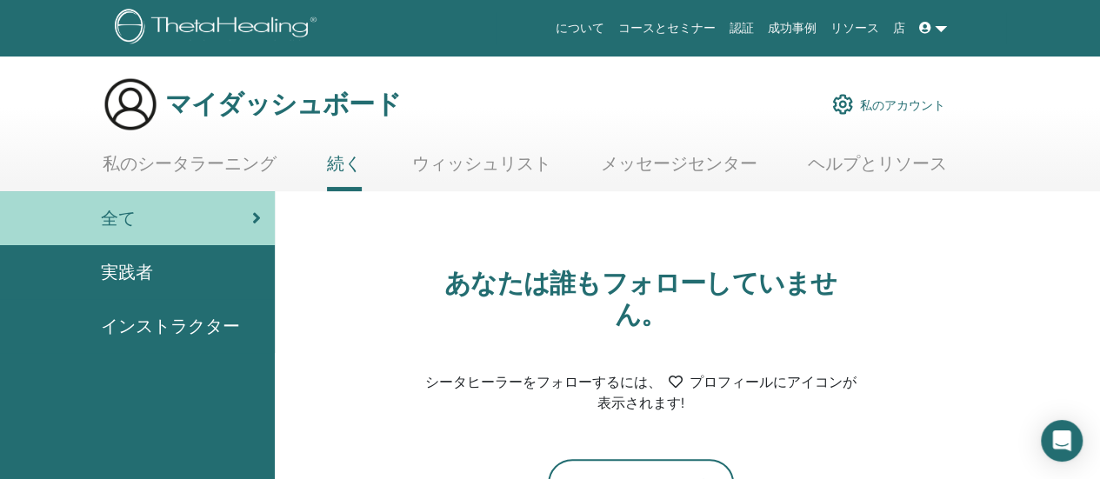
click at [166, 161] on font "私のシータラーニング" at bounding box center [190, 163] width 174 height 23
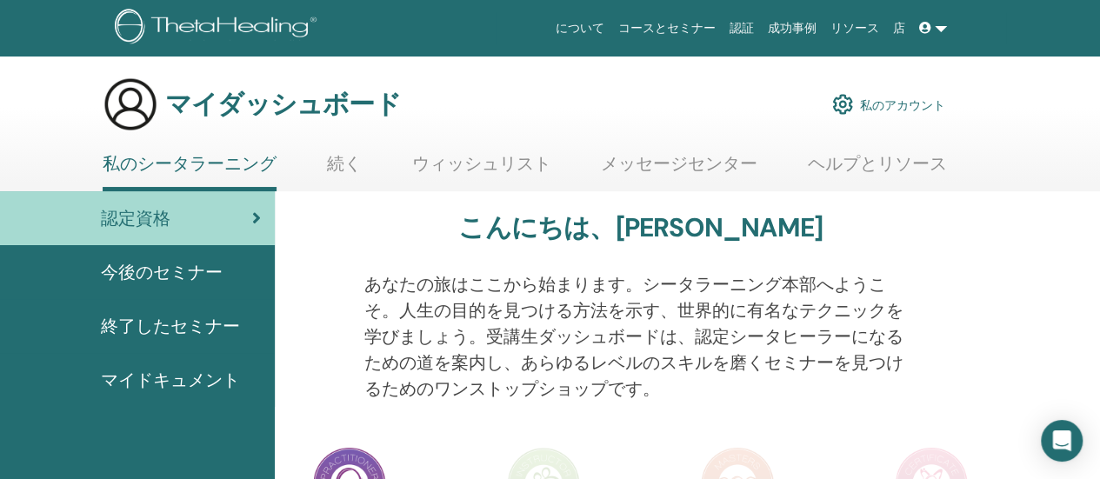
click at [837, 171] on font "ヘルプとリソース" at bounding box center [877, 163] width 139 height 23
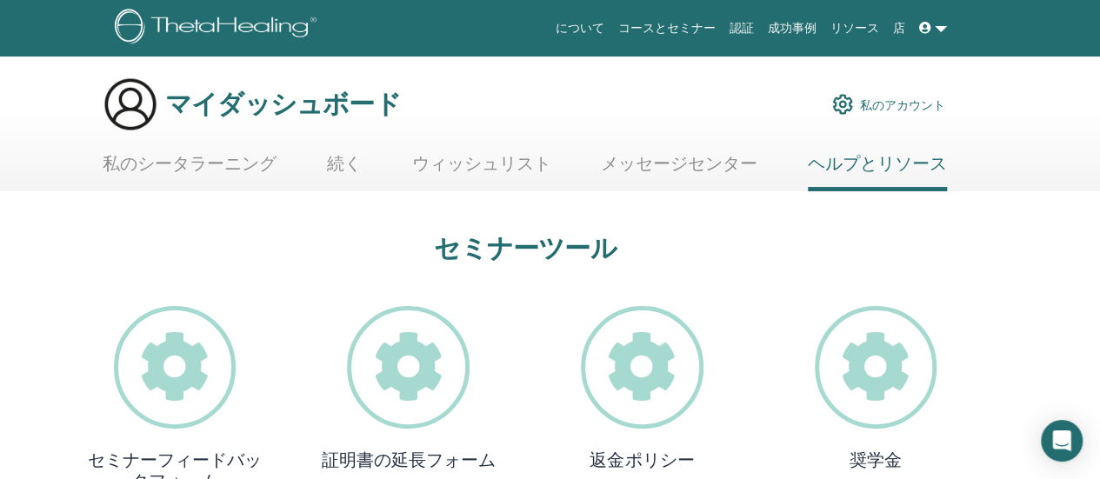
click at [616, 171] on font "メッセージセンター" at bounding box center [679, 163] width 157 height 23
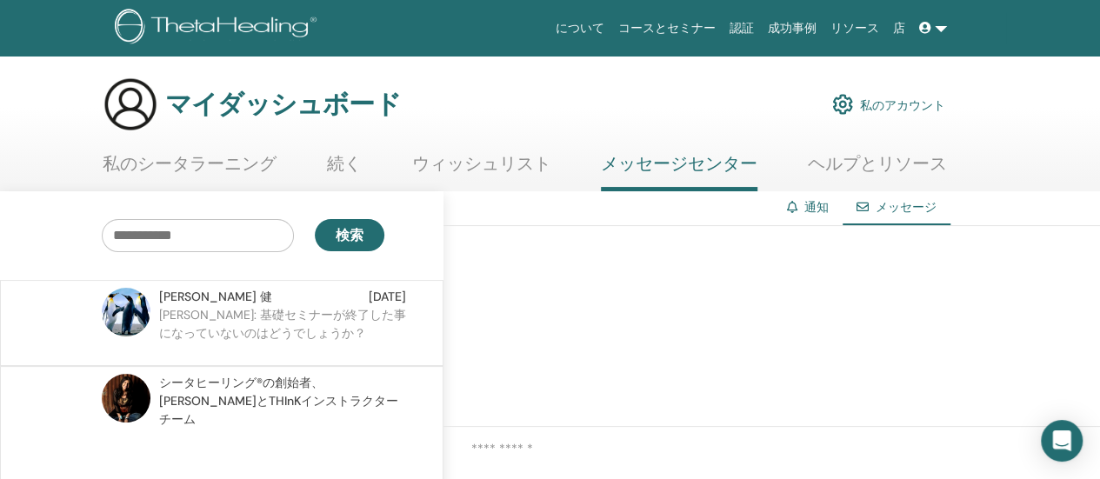
click at [205, 156] on font "私のシータラーニング" at bounding box center [190, 163] width 174 height 23
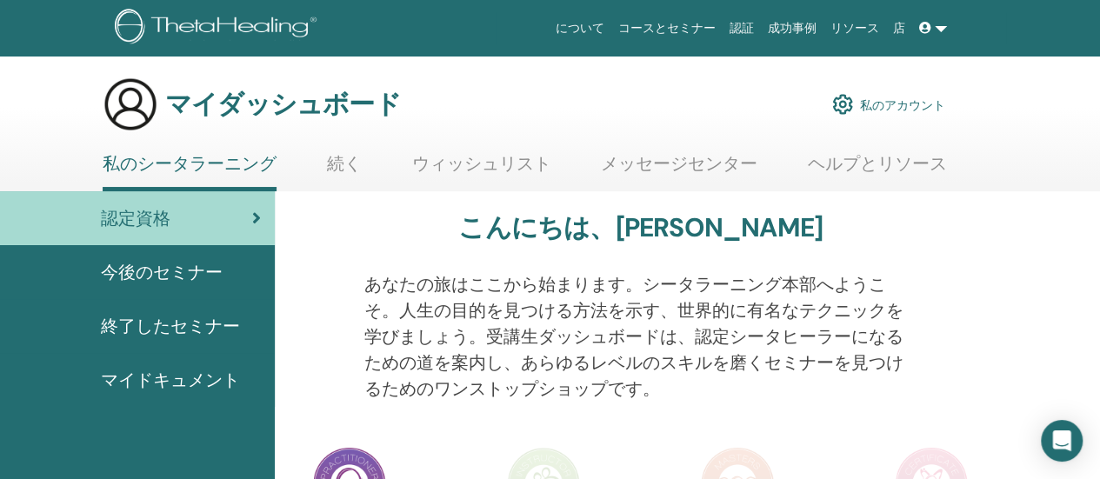
click at [338, 163] on font "続く" at bounding box center [344, 163] width 35 height 23
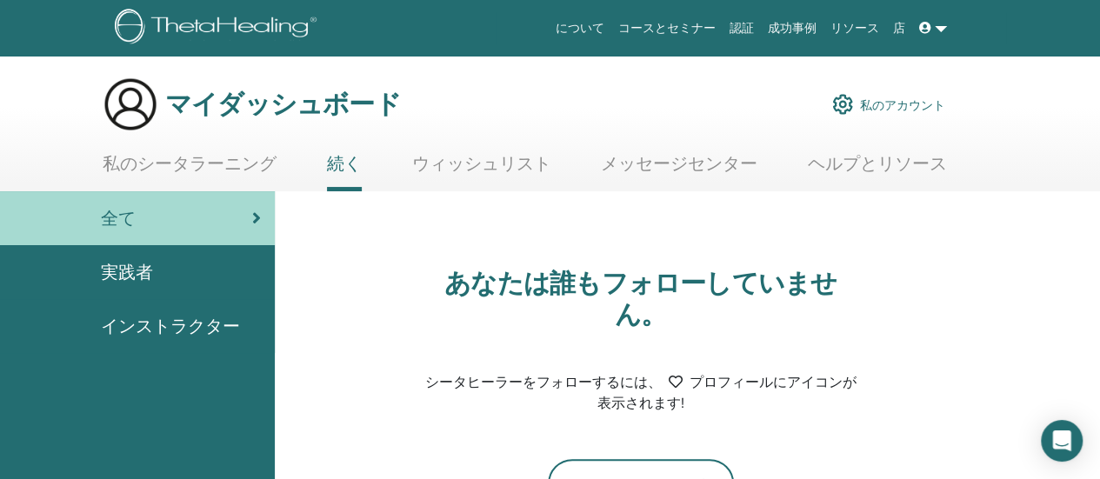
click at [169, 163] on font "私のシータラーニング" at bounding box center [190, 163] width 174 height 23
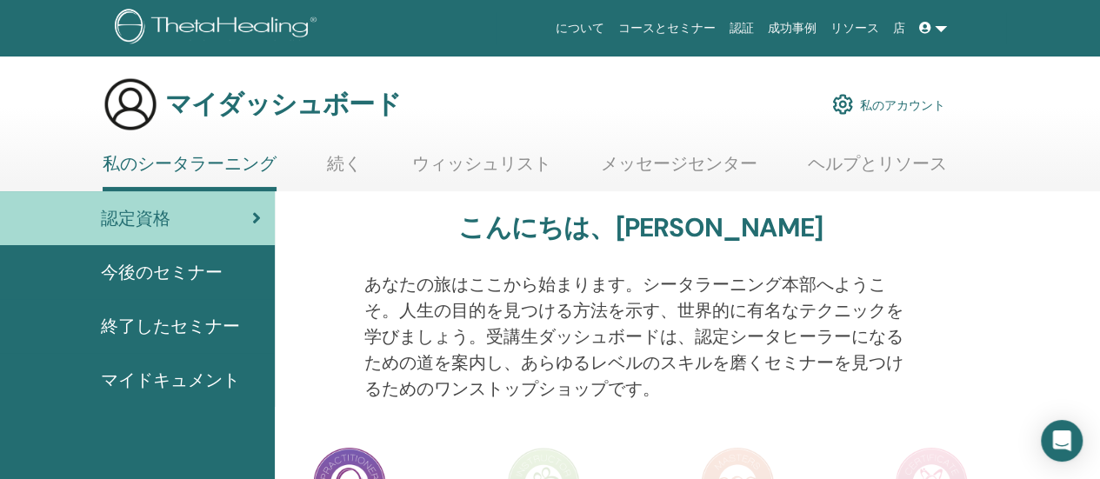
click at [183, 277] on font "今後のセミナー" at bounding box center [162, 272] width 122 height 23
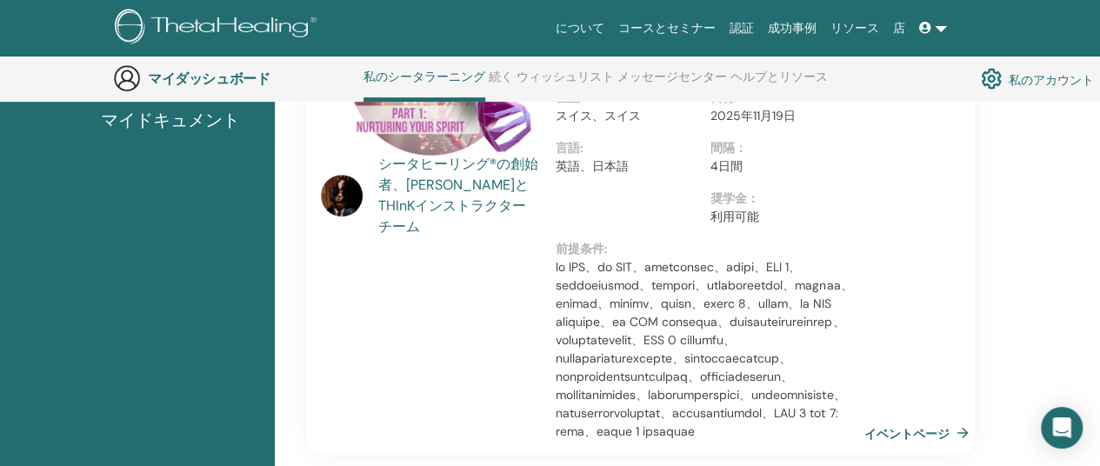
scroll to position [480, 0]
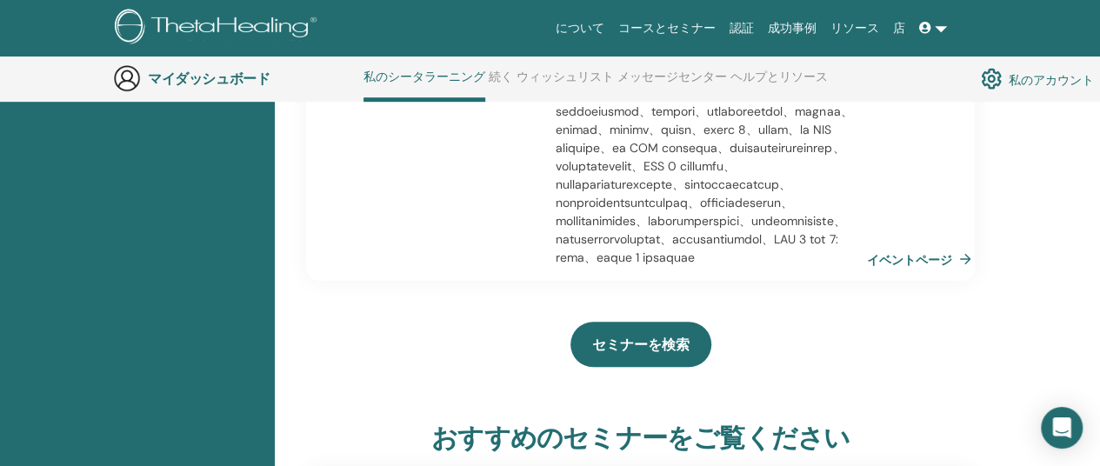
click at [917, 268] on font "イベントページ" at bounding box center [909, 260] width 85 height 16
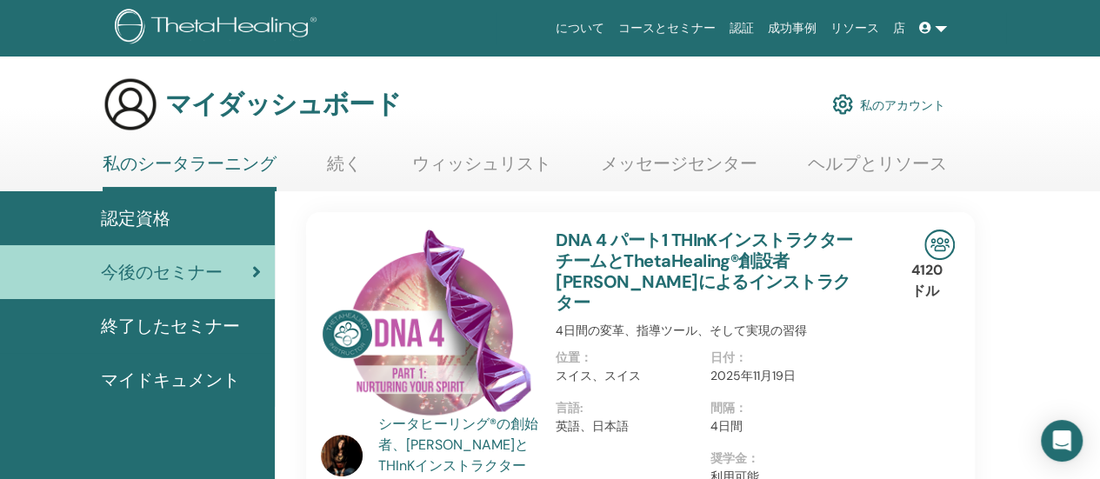
scroll to position [87, 0]
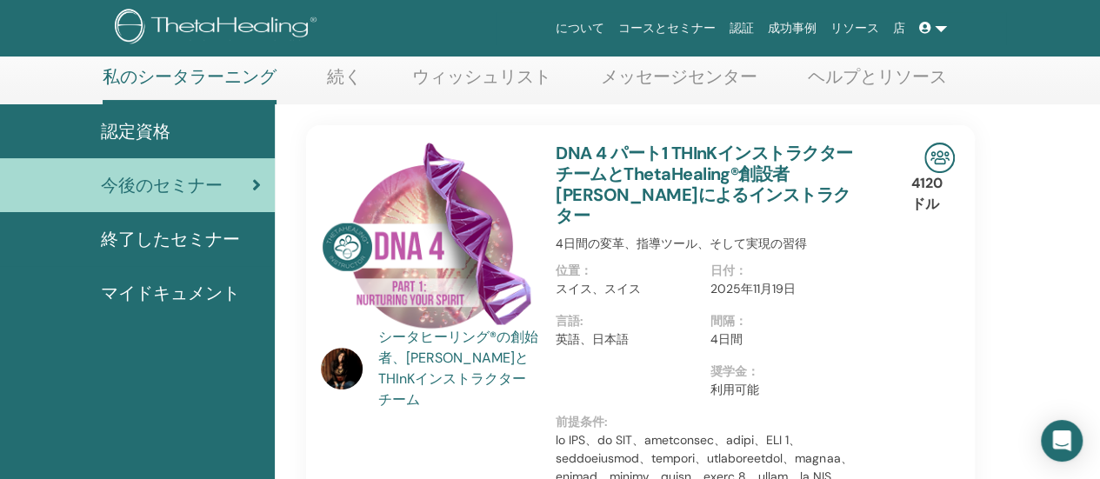
click at [136, 297] on font "マイドキュメント" at bounding box center [170, 293] width 139 height 23
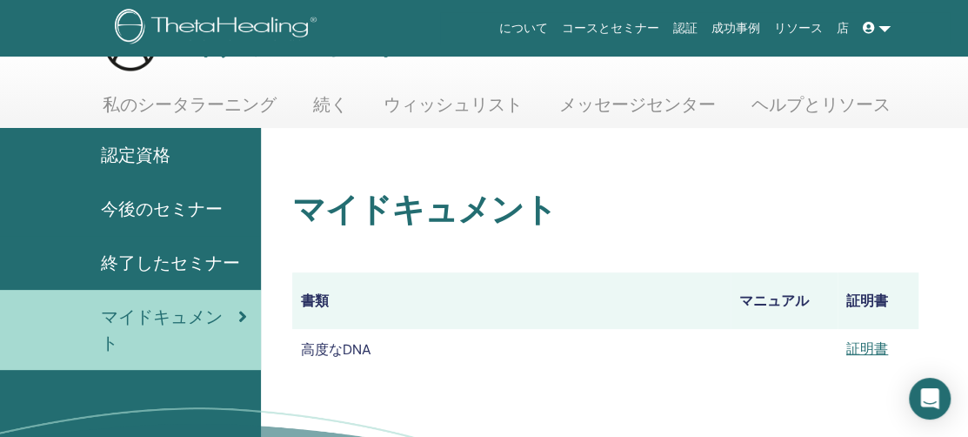
scroll to position [87, 0]
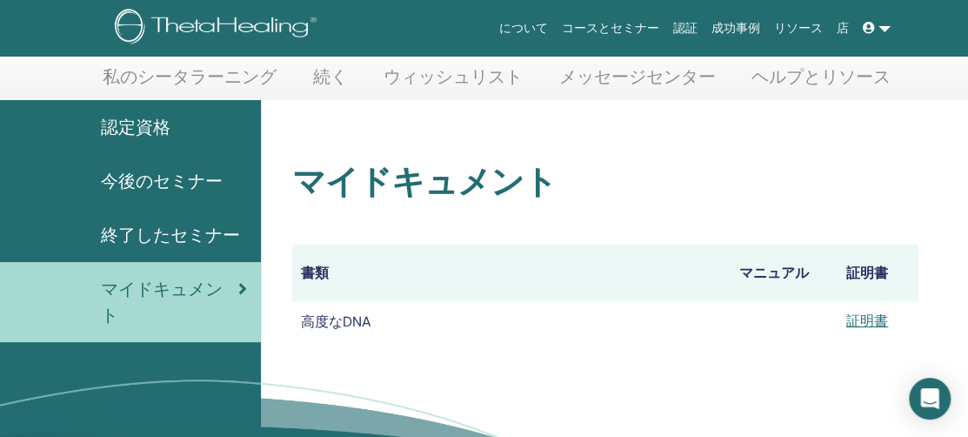
click at [136, 178] on font "今後のセミナー" at bounding box center [162, 181] width 122 height 23
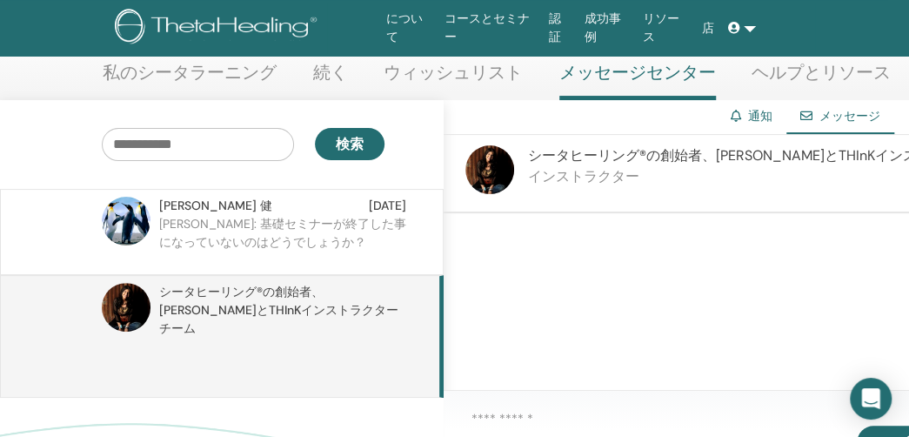
scroll to position [118, 0]
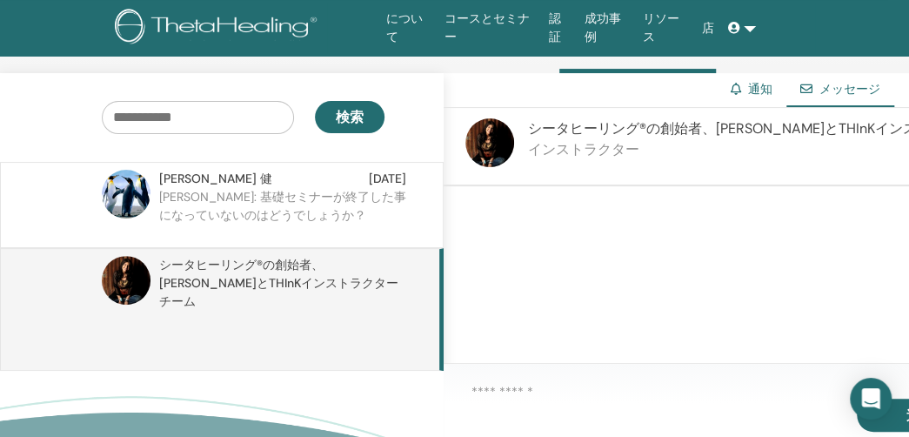
click at [544, 261] on div at bounding box center [743, 277] width 600 height 183
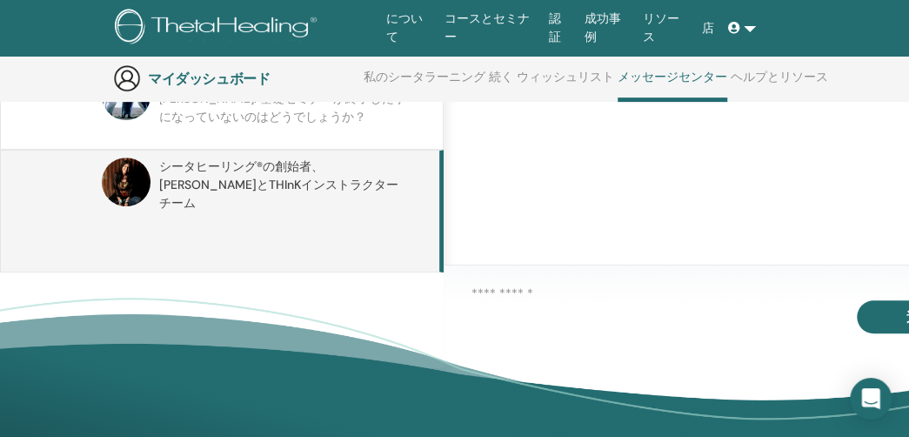
scroll to position [425, 0]
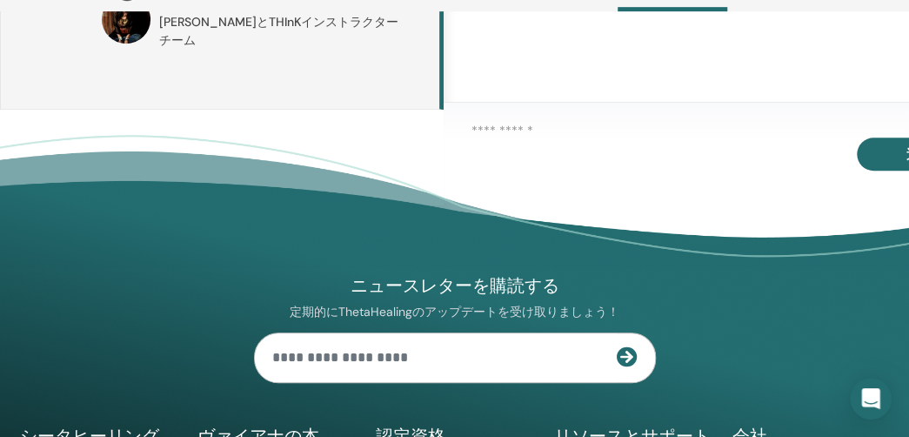
click at [536, 145] on footer "ニュースレターを購読する 定期的にThetaHealingのアップデートを受け取りましょう！ シータヒーリング シータヒーリングとは 認定資格" at bounding box center [454, 414] width 909 height 558
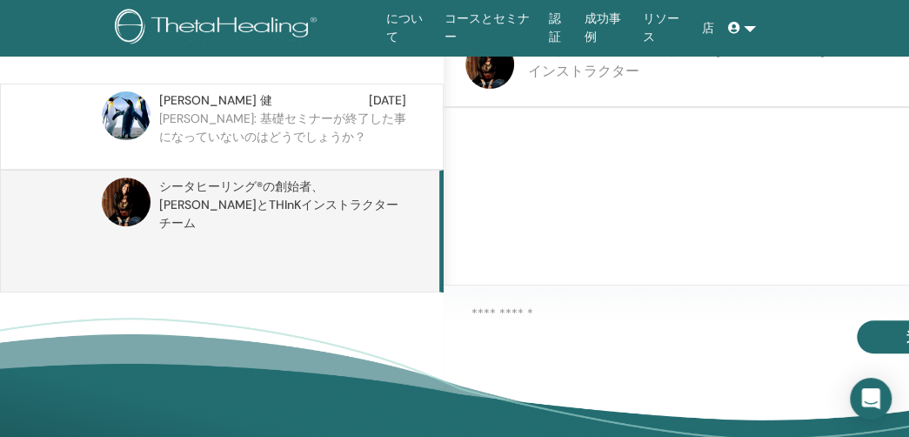
scroll to position [31, 0]
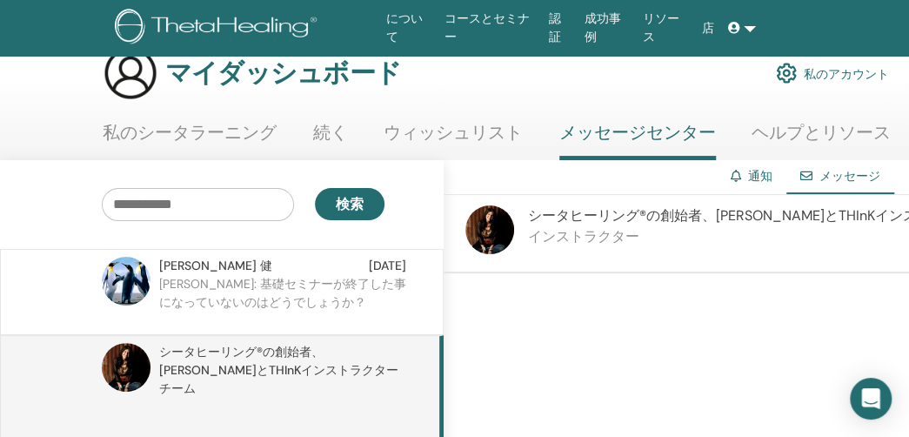
click at [373, 368] on font "、[PERSON_NAME]とTHInKインストラクターチーム" at bounding box center [278, 369] width 239 height 52
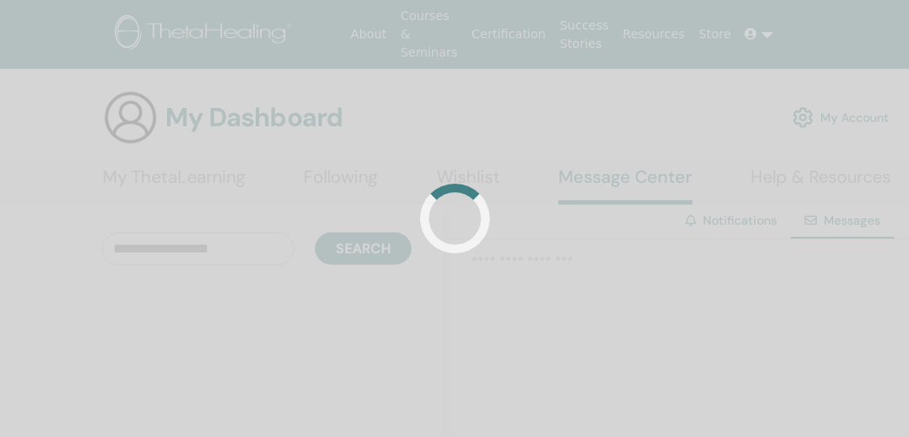
scroll to position [31, 0]
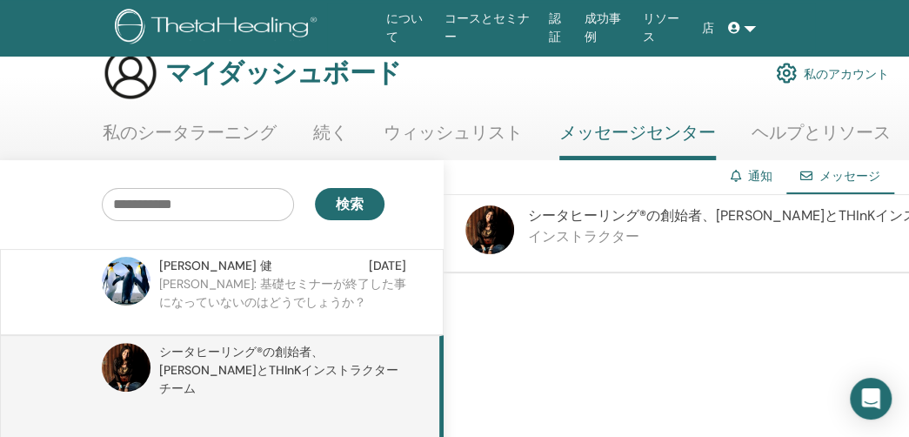
drag, startPoint x: 539, startPoint y: 349, endPoint x: 576, endPoint y: 337, distance: 38.5
click at [540, 349] on div at bounding box center [743, 364] width 600 height 183
click at [824, 180] on font "メッセージ" at bounding box center [849, 176] width 61 height 16
click at [283, 364] on font "、[PERSON_NAME]とTHInKインストラクターチーム" at bounding box center [278, 369] width 239 height 52
click at [548, 332] on div at bounding box center [743, 364] width 600 height 183
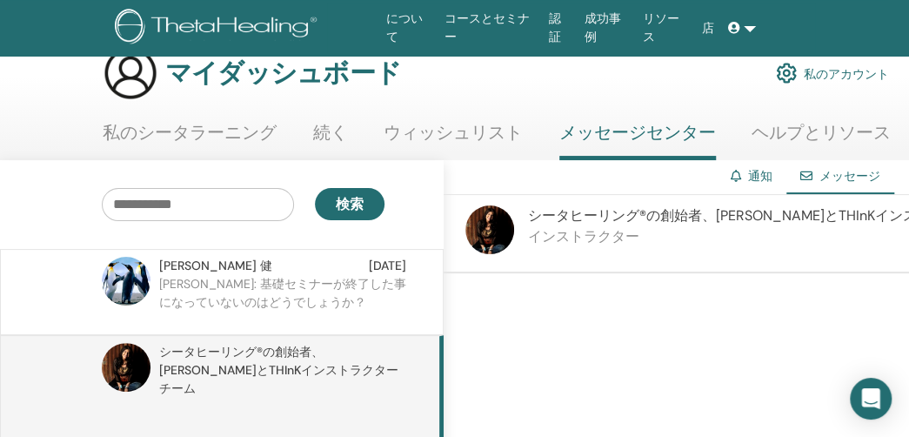
scroll to position [251, 0]
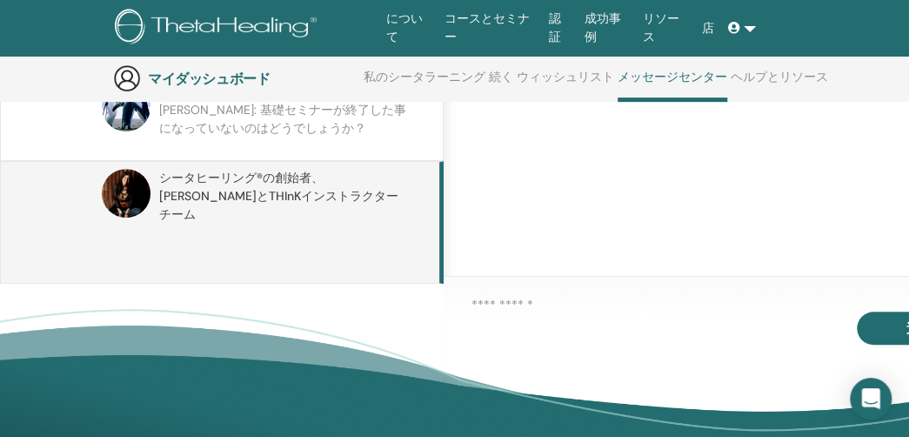
click at [553, 309] on div "送信" at bounding box center [743, 327] width 600 height 100
drag, startPoint x: 488, startPoint y: 321, endPoint x: 497, endPoint y: 326, distance: 10.1
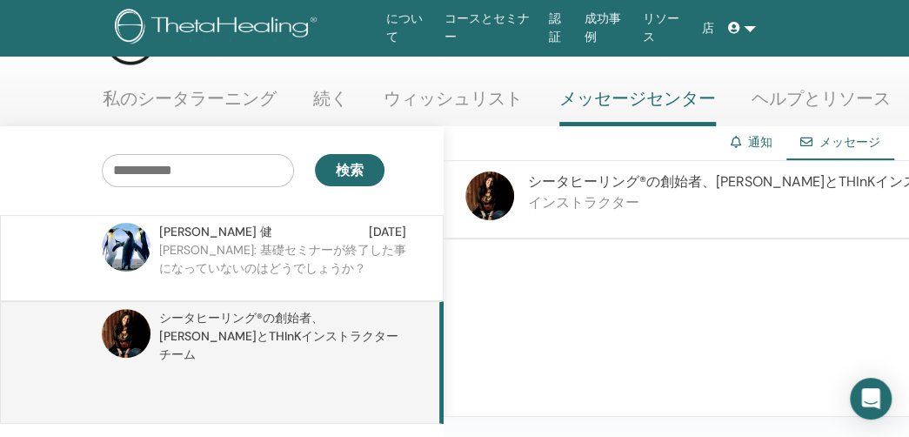
scroll to position [0, 0]
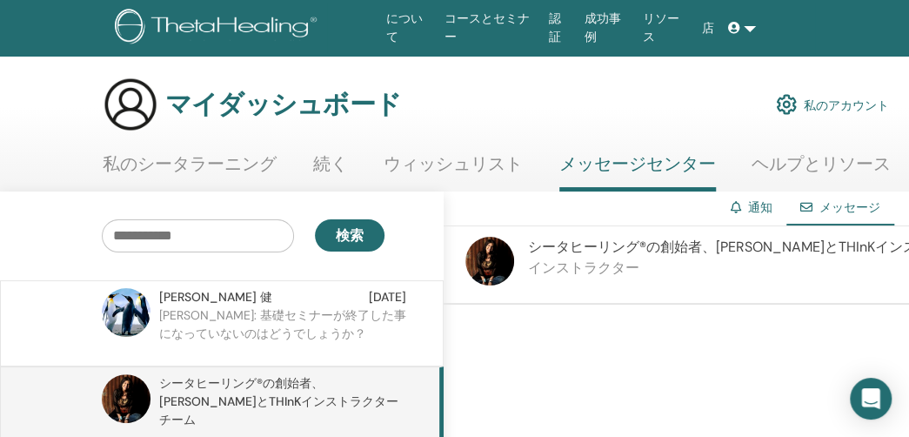
click at [589, 263] on div "シータヒーリング®の創始者 、ヴィアナ・スティバルとTHInKインストラクターチーム インストラクター" at bounding box center [778, 265] width 500 height 56
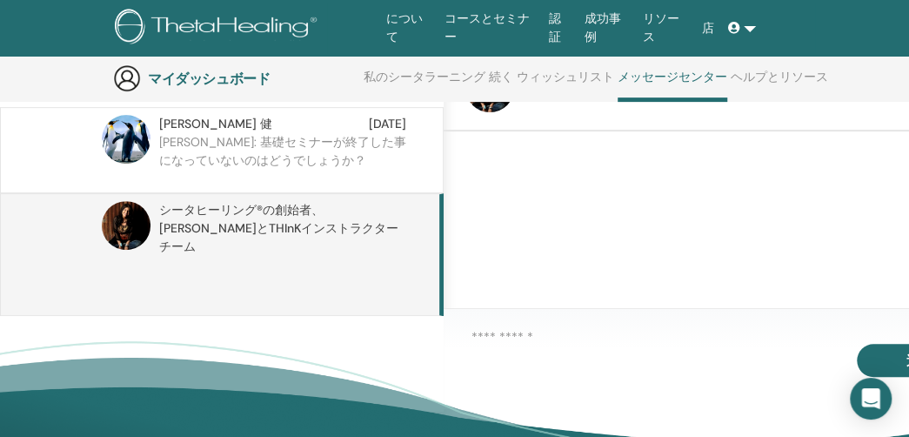
drag, startPoint x: 571, startPoint y: 387, endPoint x: 609, endPoint y: 391, distance: 37.6
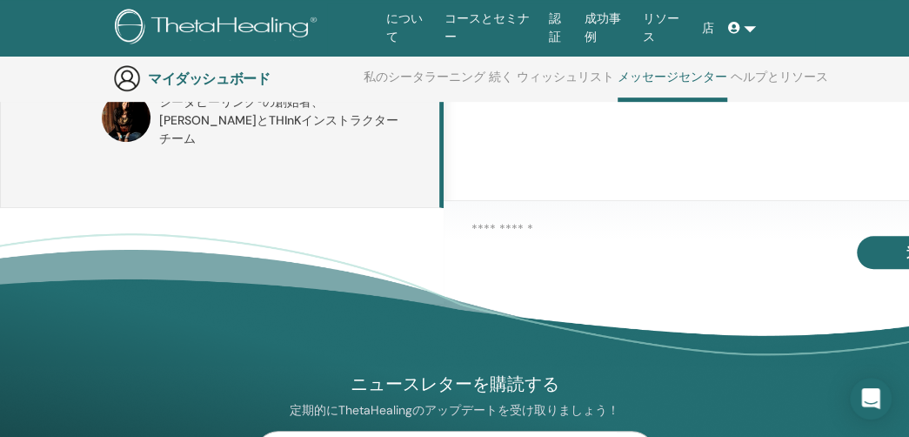
scroll to position [480, 0]
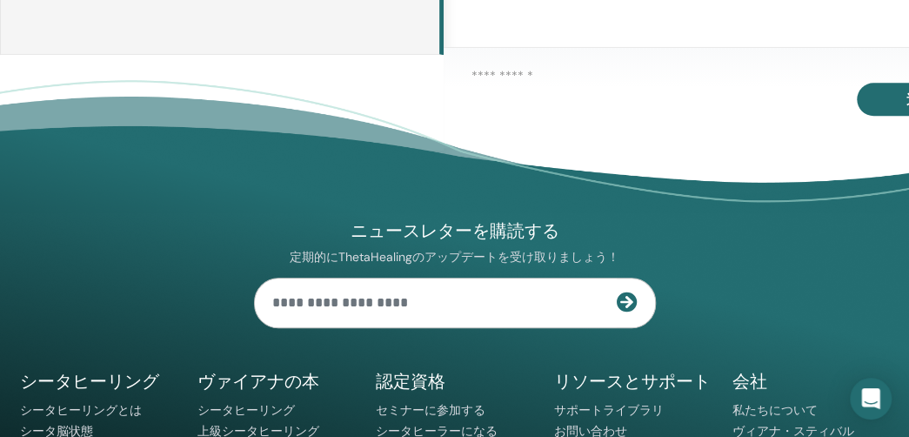
click at [513, 97] on footer "ニュースレターを購読する 定期的にThetaHealingのアップデートを受け取りましょう！ シータヒーリング シータヒーリングとは 認定資格" at bounding box center [454, 359] width 909 height 558
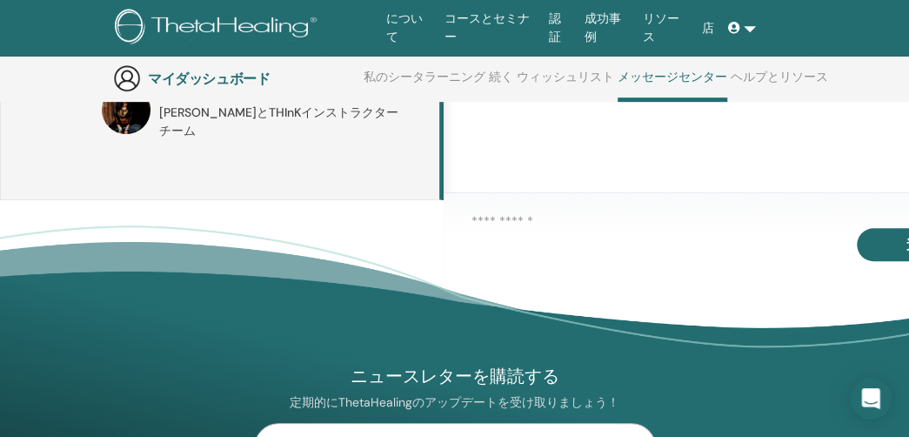
scroll to position [219, 0]
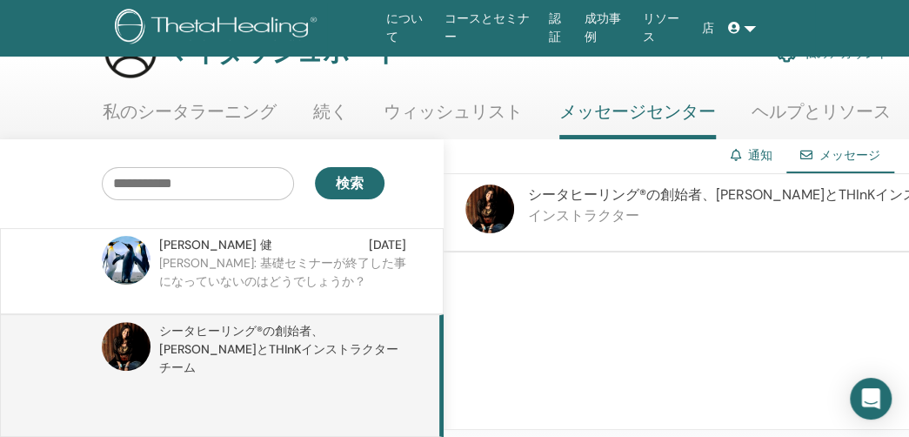
scroll to position [0, 0]
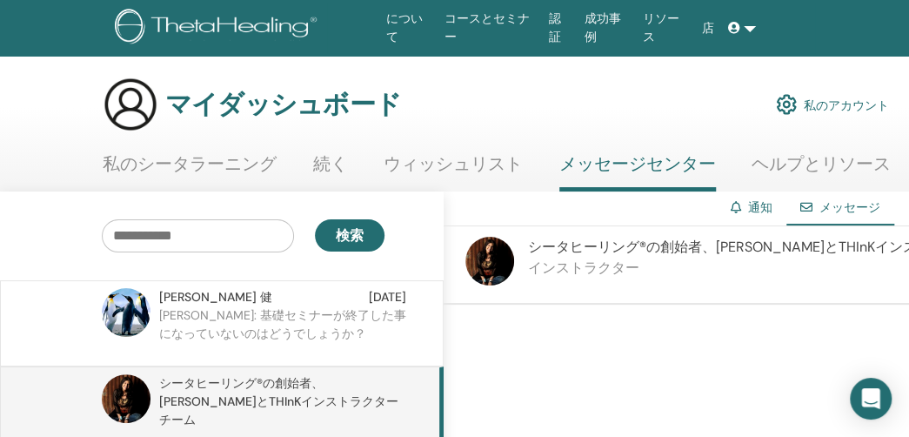
drag, startPoint x: 567, startPoint y: 249, endPoint x: 494, endPoint y: 265, distance: 74.9
click at [565, 249] on font "シータヒーリング®の創始者" at bounding box center [615, 246] width 174 height 18
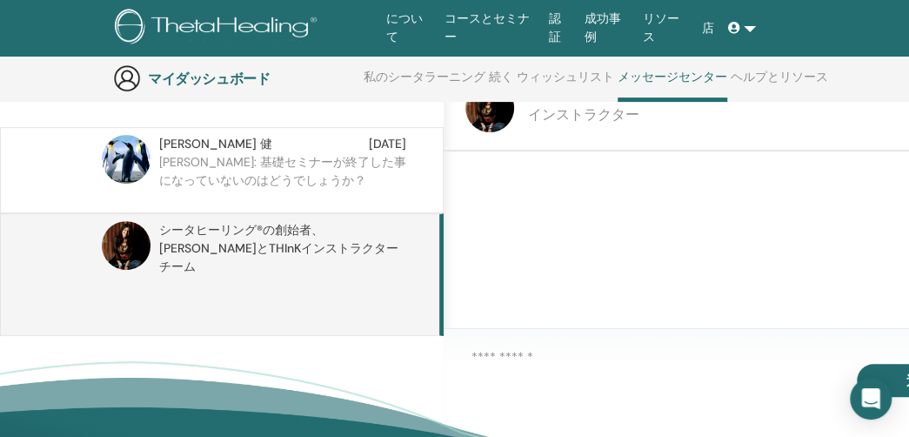
scroll to position [306, 0]
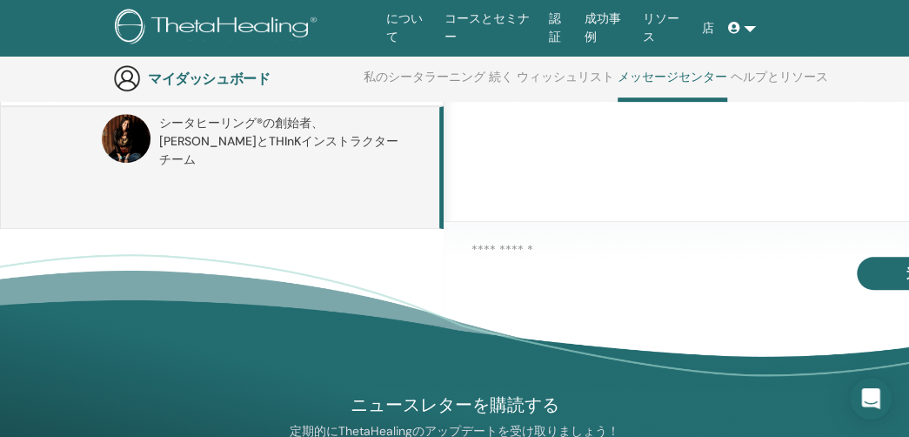
click at [562, 248] on div "送信" at bounding box center [743, 272] width 600 height 100
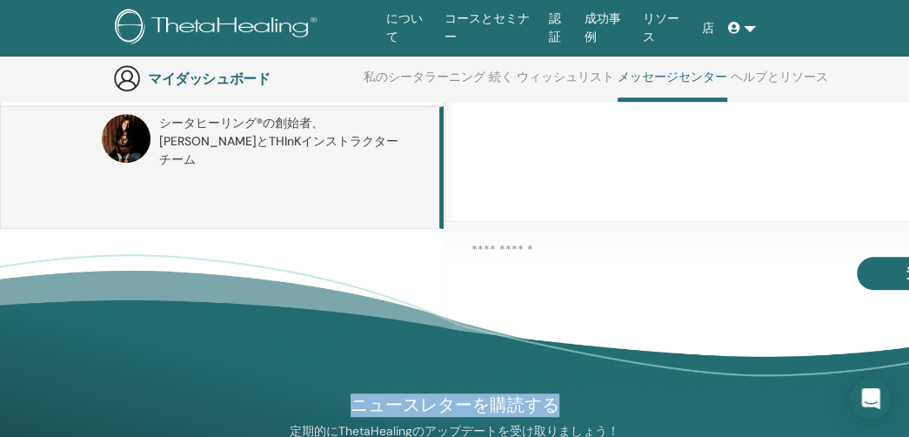
click at [265, 138] on font "、ヴィアナ・スティバルとTHInKインストラクターチーム" at bounding box center [278, 141] width 239 height 52
drag, startPoint x: 265, startPoint y: 138, endPoint x: 299, endPoint y: 137, distance: 34.0
click at [268, 138] on font "、ヴィアナ・スティバルとTHInKインストラクターチーム" at bounding box center [278, 141] width 239 height 52
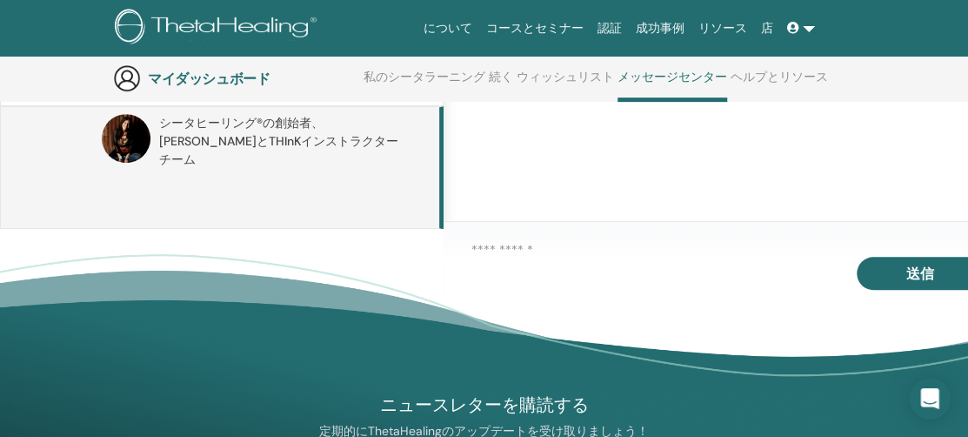
drag, startPoint x: 751, startPoint y: 246, endPoint x: 732, endPoint y: 229, distance: 25.9
click at [748, 244] on div "送信" at bounding box center [743, 272] width 600 height 100
drag, startPoint x: 709, startPoint y: 196, endPoint x: 809, endPoint y: 286, distance: 134.8
click at [708, 196] on div at bounding box center [743, 135] width 600 height 183
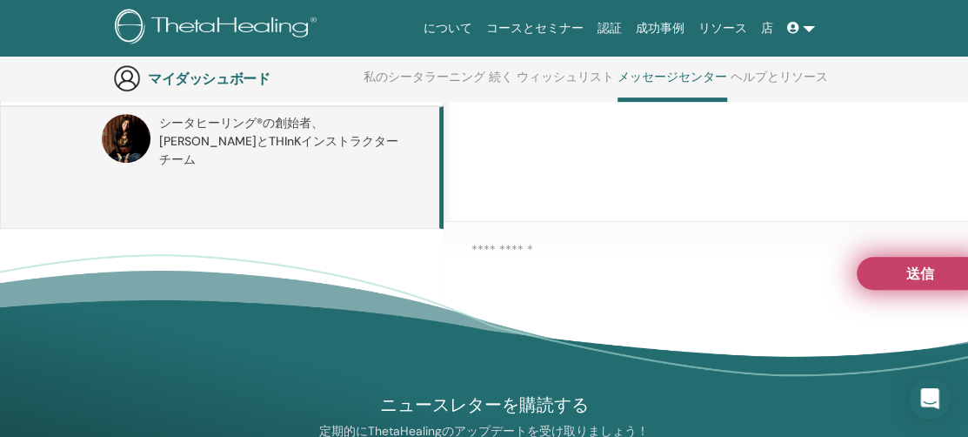
click at [878, 279] on button "送信" at bounding box center [920, 273] width 127 height 33
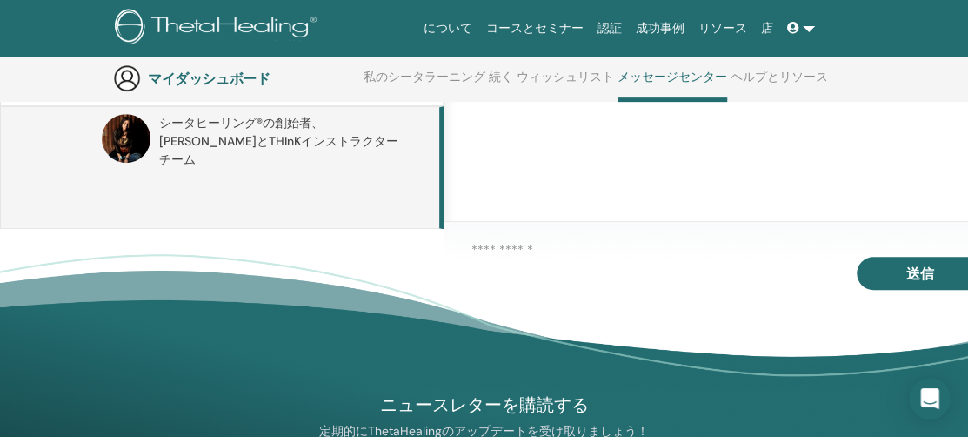
drag, startPoint x: 650, startPoint y: 270, endPoint x: 552, endPoint y: 243, distance: 101.9
click at [536, 251] on div "送信" at bounding box center [743, 272] width 600 height 100
drag, startPoint x: 517, startPoint y: 283, endPoint x: 510, endPoint y: 294, distance: 12.1
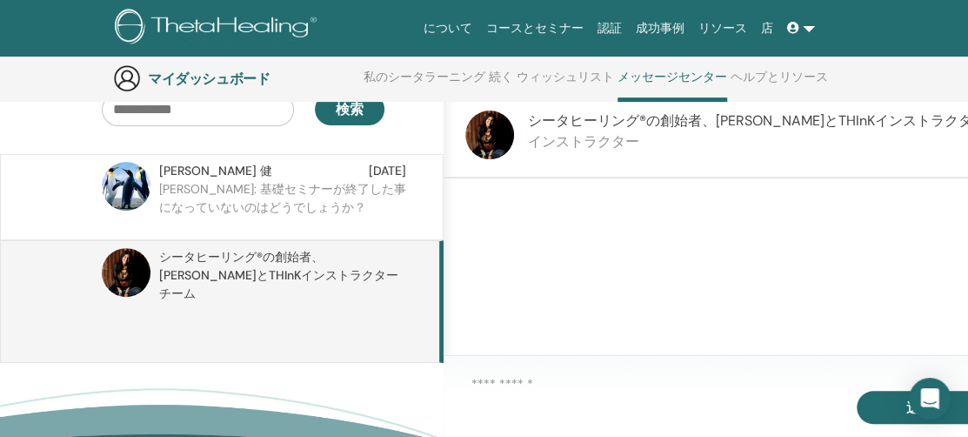
scroll to position [0, 0]
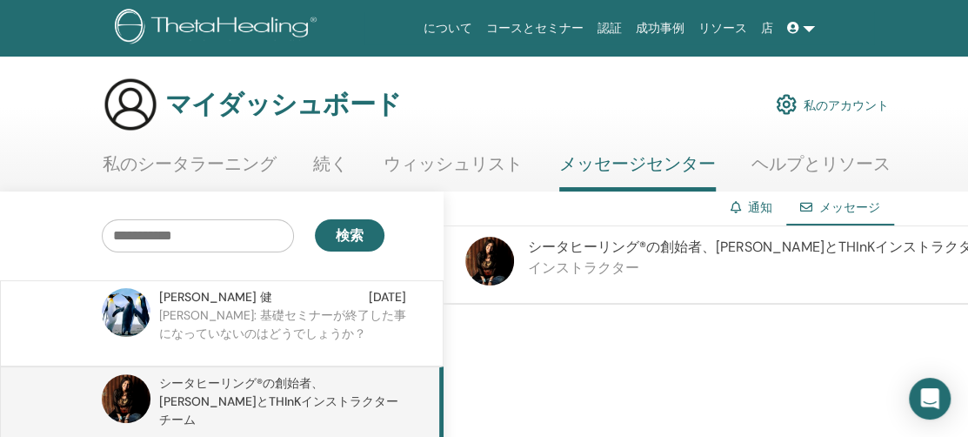
click at [317, 373] on div "シータヒーリング®の創始者 、ヴィアナ・スティバルとTHInKインストラクターチーム" at bounding box center [221, 427] width 443 height 123
click at [545, 277] on font "インストラクター" at bounding box center [583, 267] width 111 height 18
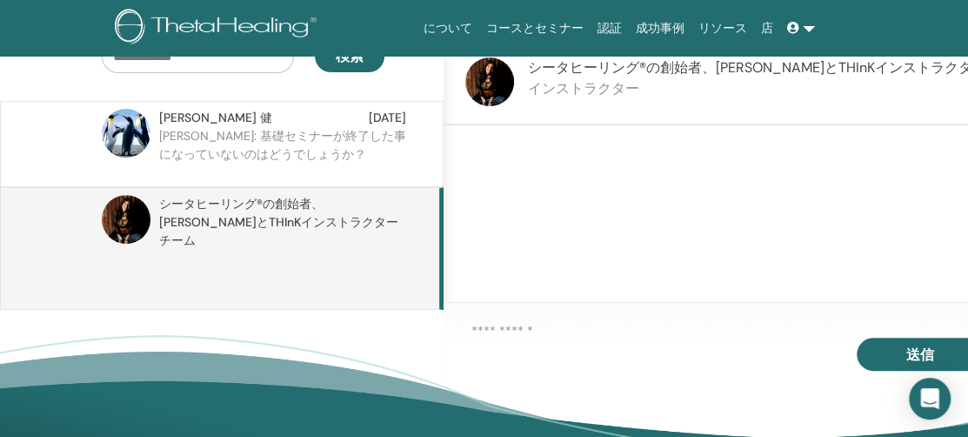
scroll to position [480, 0]
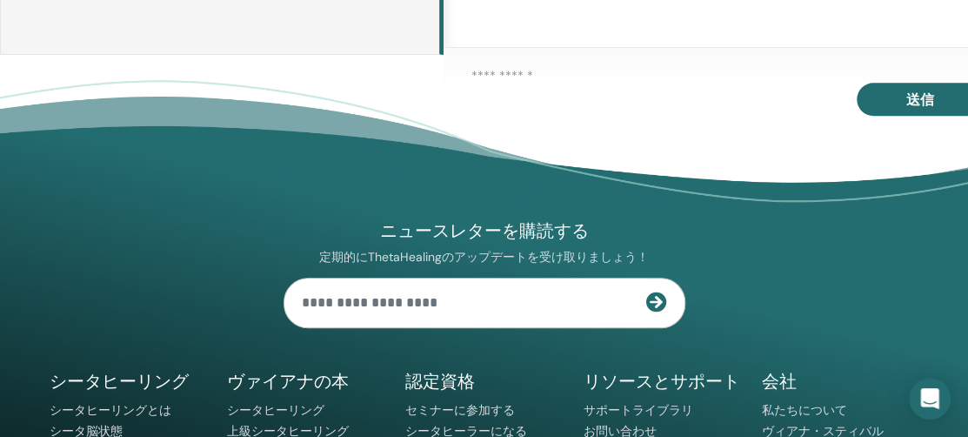
click at [590, 109] on div "ニュースレターを購読する 定期的にThetaHealingのアップデートを受け取りましょう！ シータヒーリング シータヒーリングとは" at bounding box center [484, 352] width 890 height 517
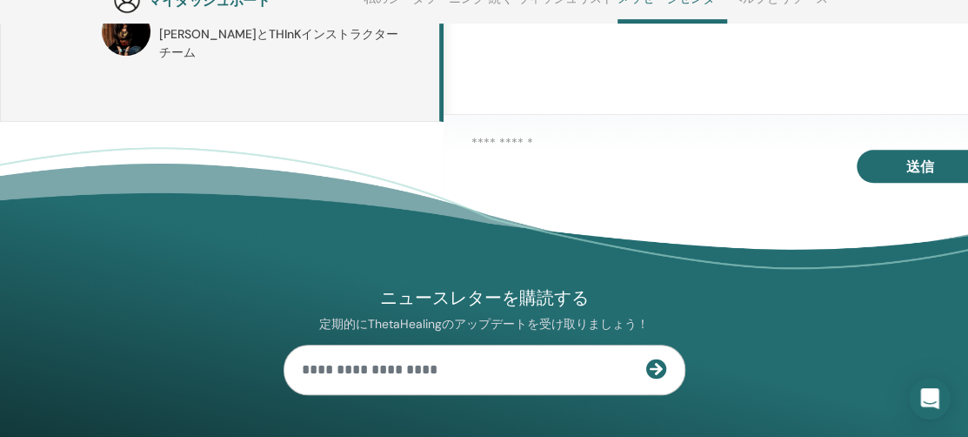
scroll to position [219, 0]
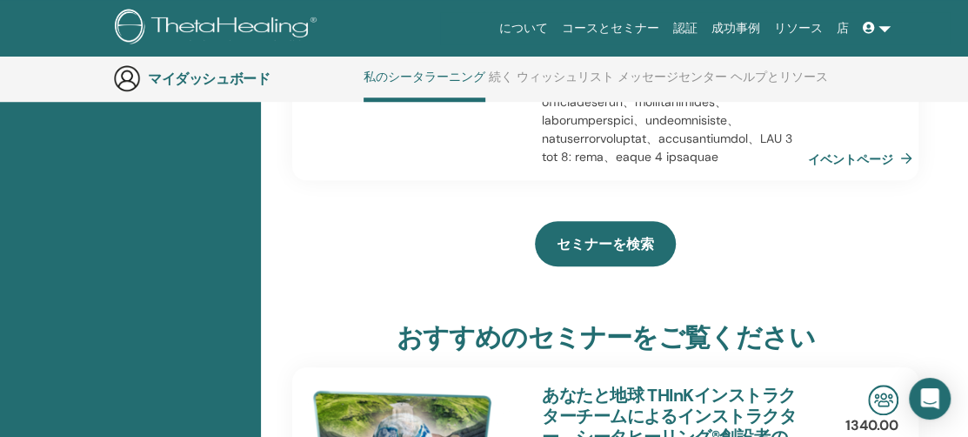
scroll to position [654, 0]
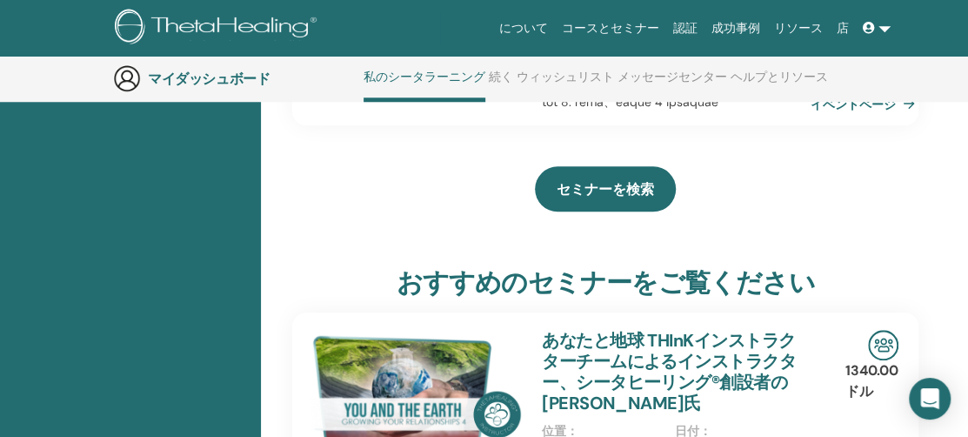
click at [840, 112] on font "イベントページ" at bounding box center [852, 105] width 85 height 16
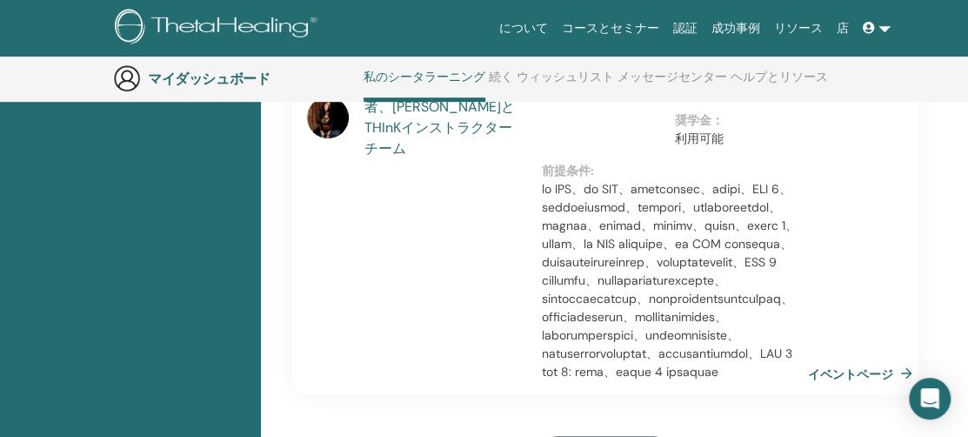
scroll to position [132, 0]
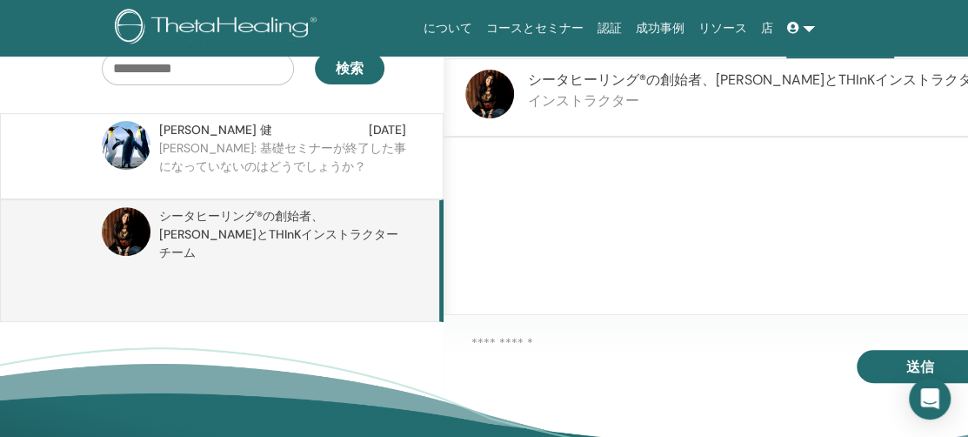
scroll to position [425, 0]
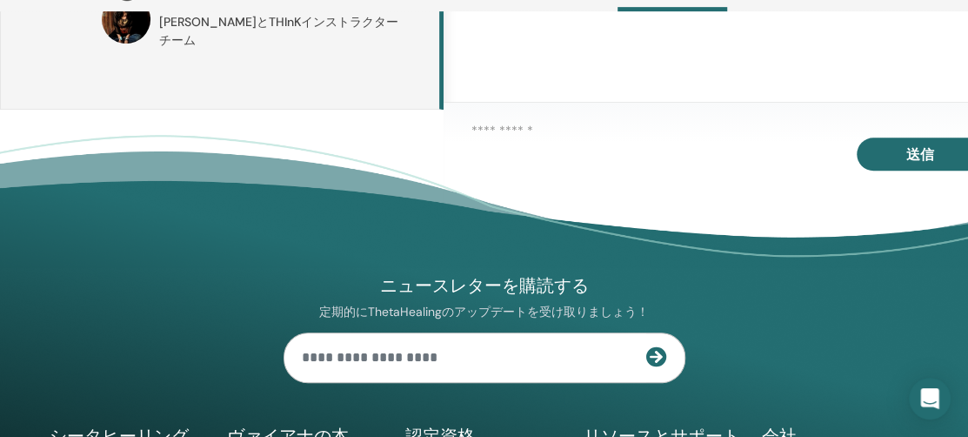
drag, startPoint x: 542, startPoint y: 154, endPoint x: 517, endPoint y: 155, distance: 25.2
click at [541, 154] on footer "ニュースレターを購読する 定期的にThetaHealingのアップデートを受け取りましょう！ シータヒーリング シータヒーリングとは 認定資格" at bounding box center [484, 414] width 968 height 558
click at [510, 156] on footer "ニュースレターを購読する 定期的にThetaHealingのアップデートを受け取りましょう！ シータヒーリング シータヒーリングとは 認定資格" at bounding box center [484, 414] width 968 height 558
drag, startPoint x: 510, startPoint y: 152, endPoint x: 530, endPoint y: 102, distance: 54.3
click at [511, 149] on footer "ニュースレターを購読する 定期的にThetaHealingのアップデートを受け取りましょう！ シータヒーリング シータヒーリングとは 認定資格" at bounding box center [484, 414] width 968 height 558
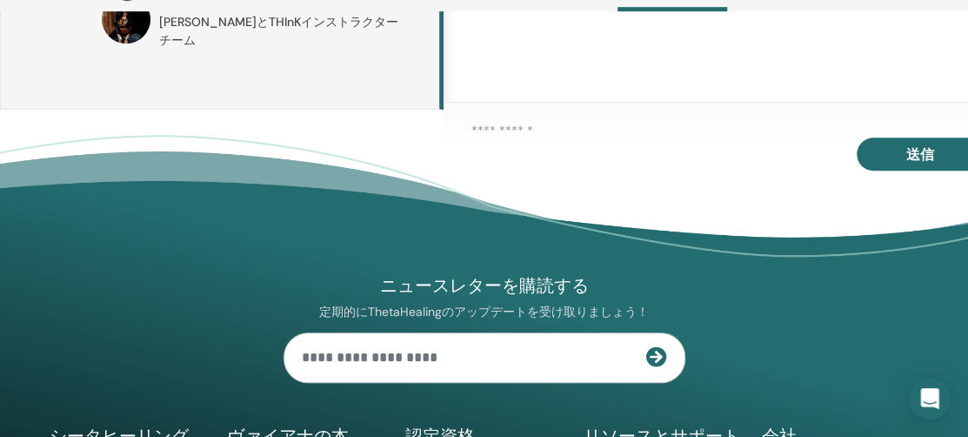
click at [530, 87] on div at bounding box center [743, 16] width 600 height 183
click at [533, 86] on div at bounding box center [743, 16] width 600 height 183
click at [537, 83] on div at bounding box center [743, 16] width 600 height 183
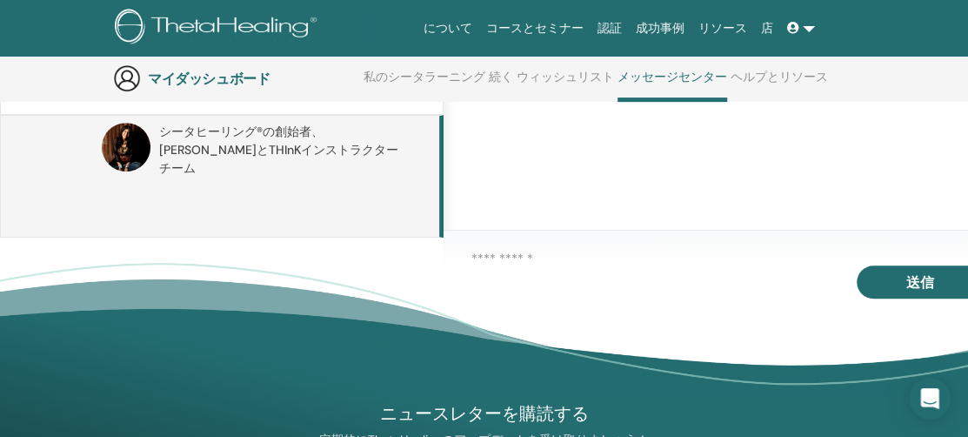
scroll to position [164, 0]
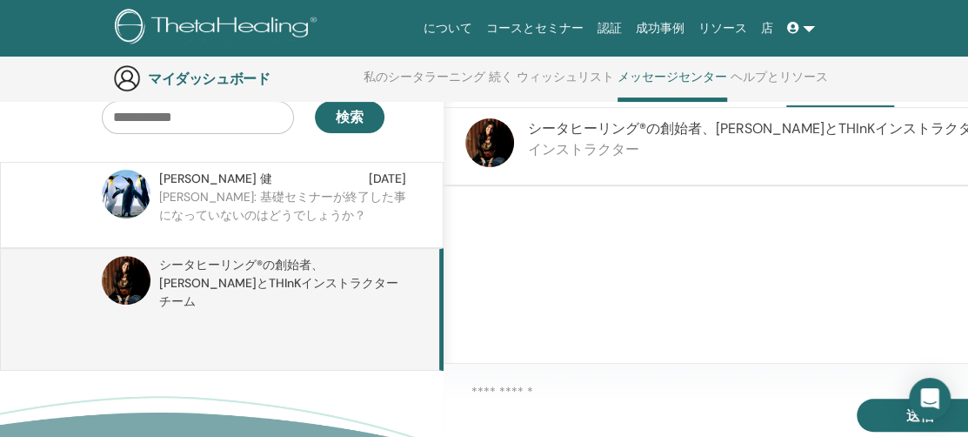
drag, startPoint x: 639, startPoint y: 176, endPoint x: 592, endPoint y: 161, distance: 49.2
click at [629, 160] on p "インストラクター" at bounding box center [778, 149] width 500 height 21
click at [517, 131] on div "シータヒーリング®の創始者 、ヴィアナ・スティバルとTHInKインストラクターチーム インストラクター" at bounding box center [743, 147] width 600 height 78
click at [511, 133] on img at bounding box center [489, 142] width 49 height 49
click at [764, 76] on font "ヘルプとリソース" at bounding box center [778, 77] width 97 height 16
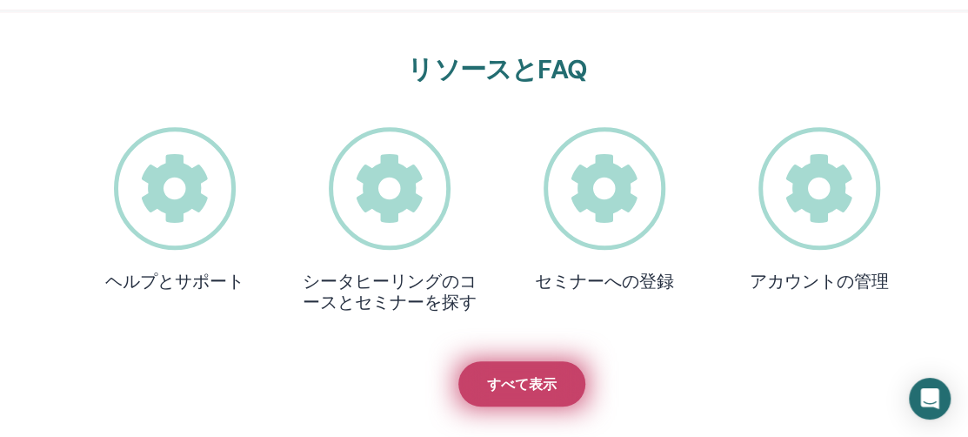
scroll to position [654, 0]
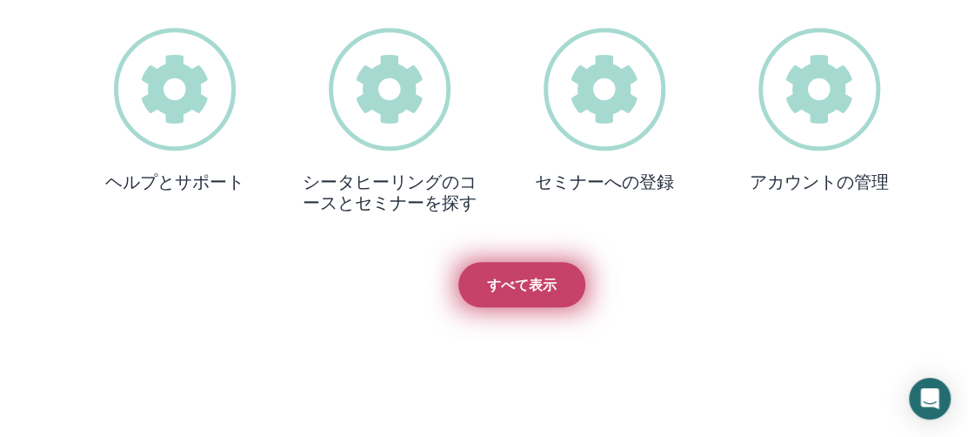
drag, startPoint x: 490, startPoint y: 274, endPoint x: 498, endPoint y: 265, distance: 12.3
click at [490, 276] on font "すべて表示" at bounding box center [522, 285] width 70 height 18
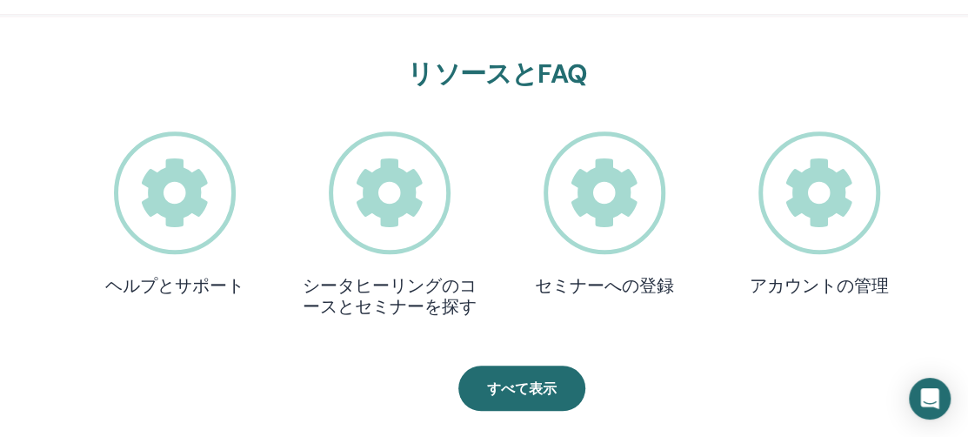
scroll to position [567, 0]
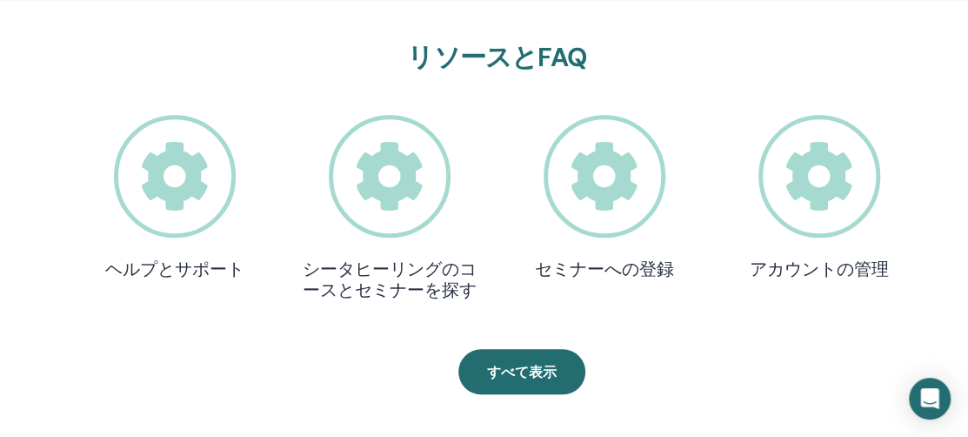
click at [169, 208] on icon at bounding box center [175, 176] width 123 height 123
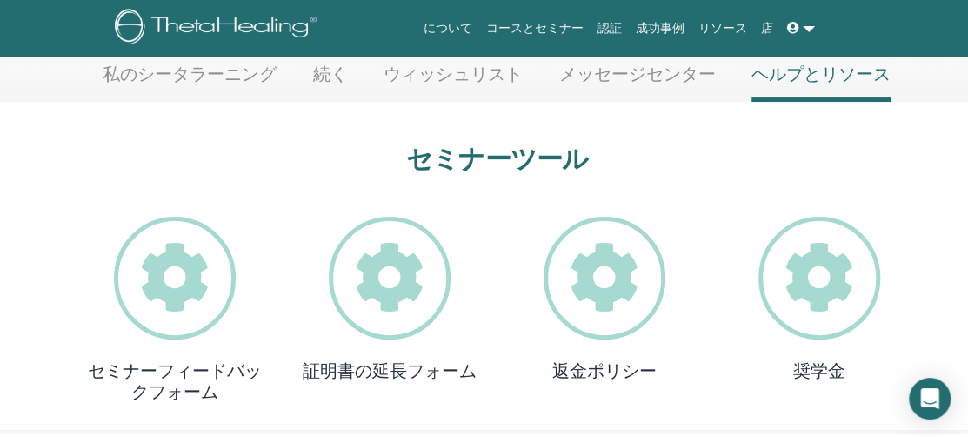
scroll to position [219, 0]
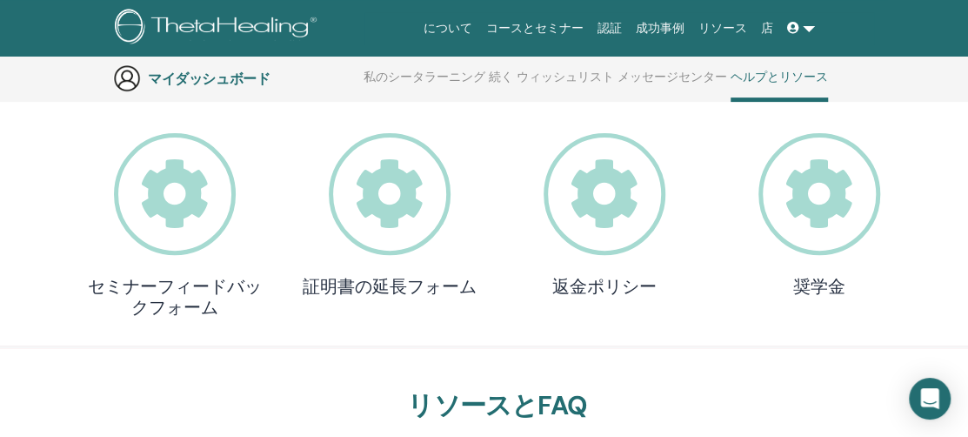
click at [826, 212] on icon at bounding box center [819, 194] width 123 height 123
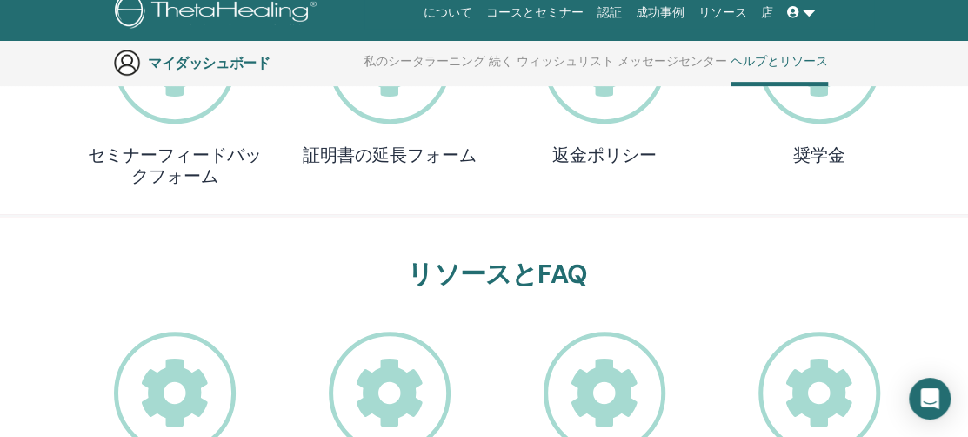
scroll to position [567, 0]
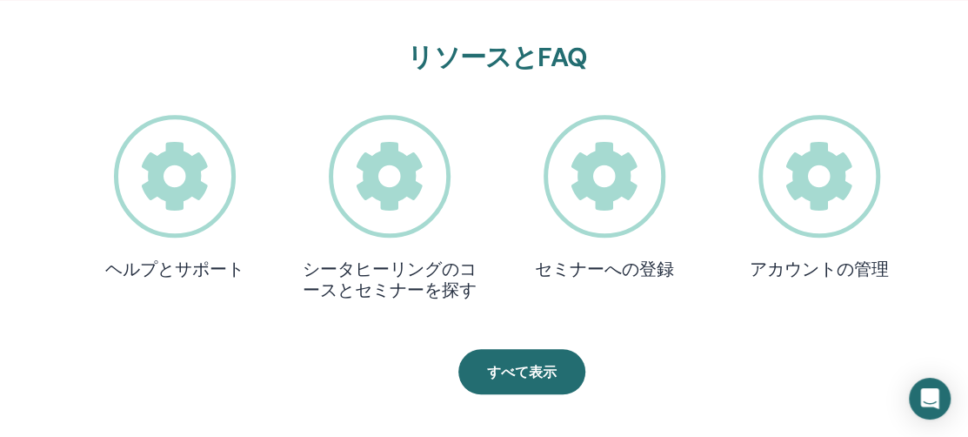
click at [824, 209] on icon at bounding box center [819, 176] width 123 height 123
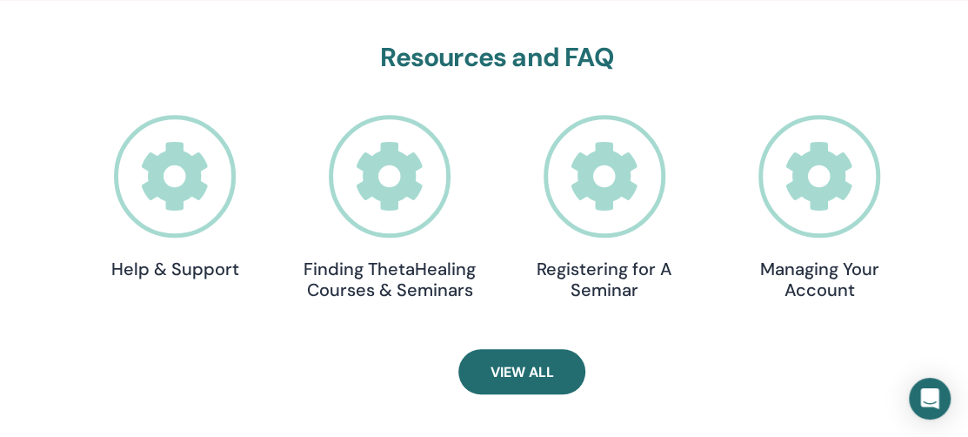
scroll to position [567, 0]
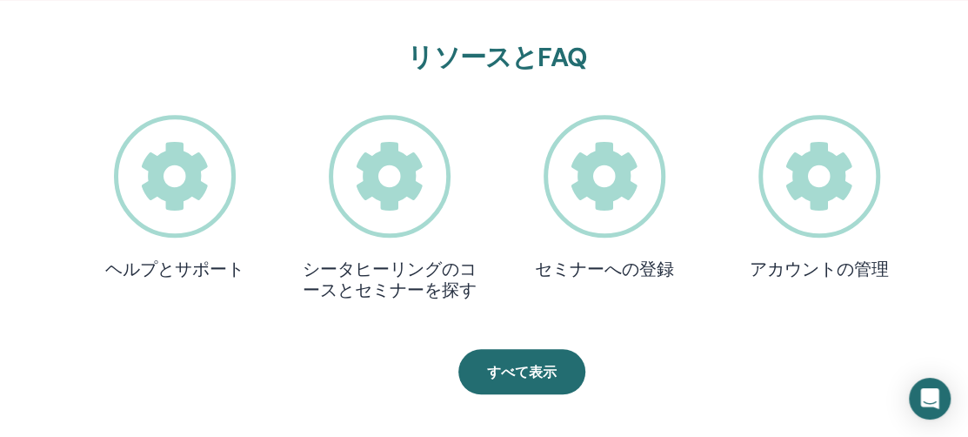
click at [630, 208] on icon at bounding box center [604, 176] width 123 height 123
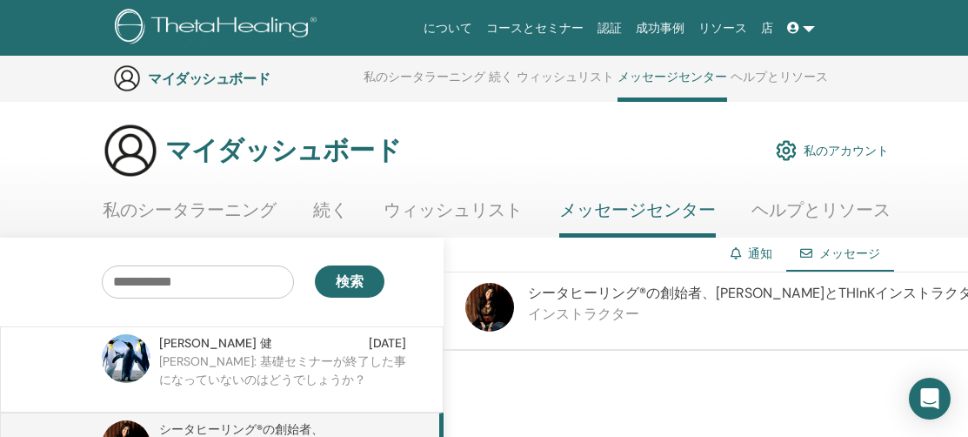
scroll to position [219, 0]
